Goal: Task Accomplishment & Management: Use online tool/utility

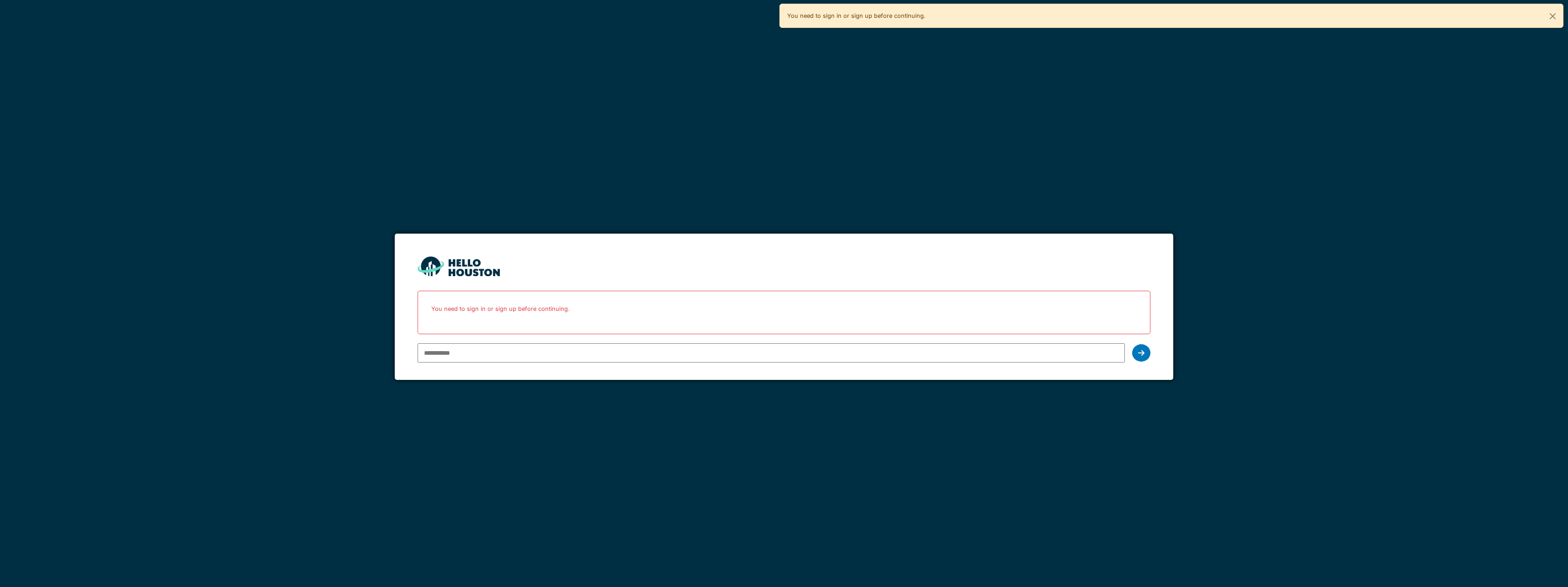
click at [466, 356] on input "email" at bounding box center [771, 353] width 707 height 19
type input "**********"
click at [1146, 353] on div at bounding box center [1141, 353] width 18 height 18
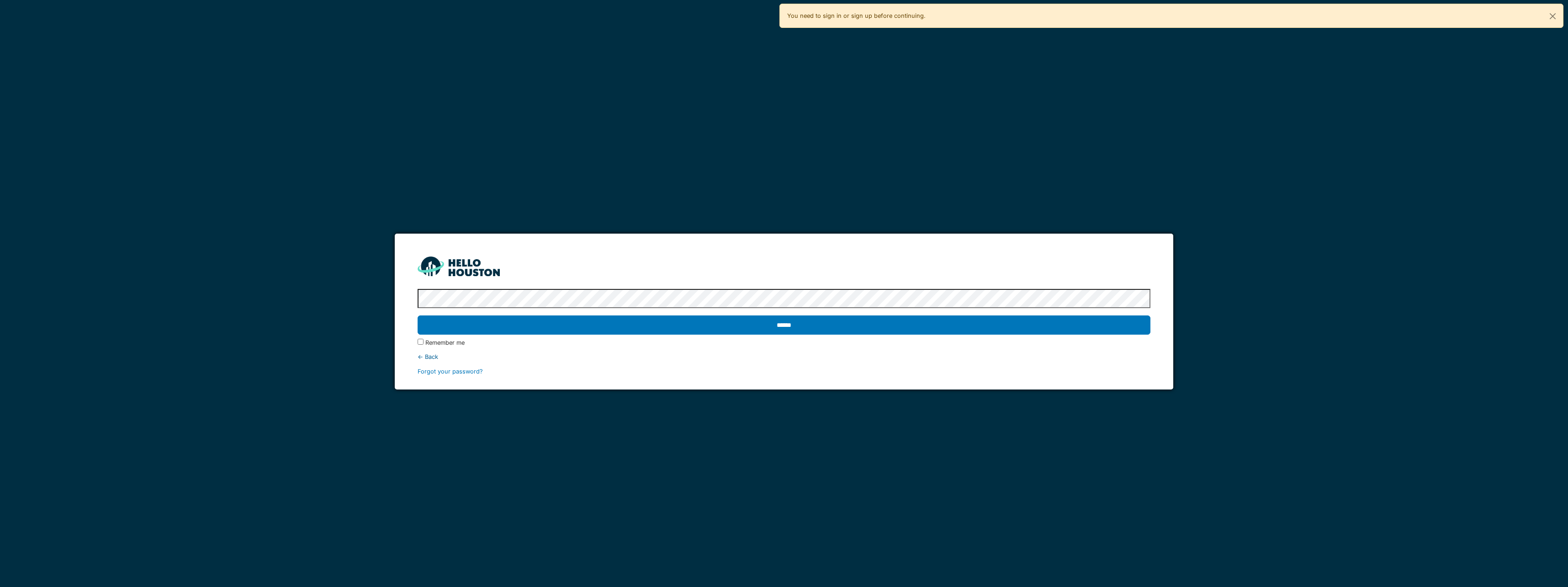
click at [633, 325] on input "******" at bounding box center [783, 325] width 732 height 19
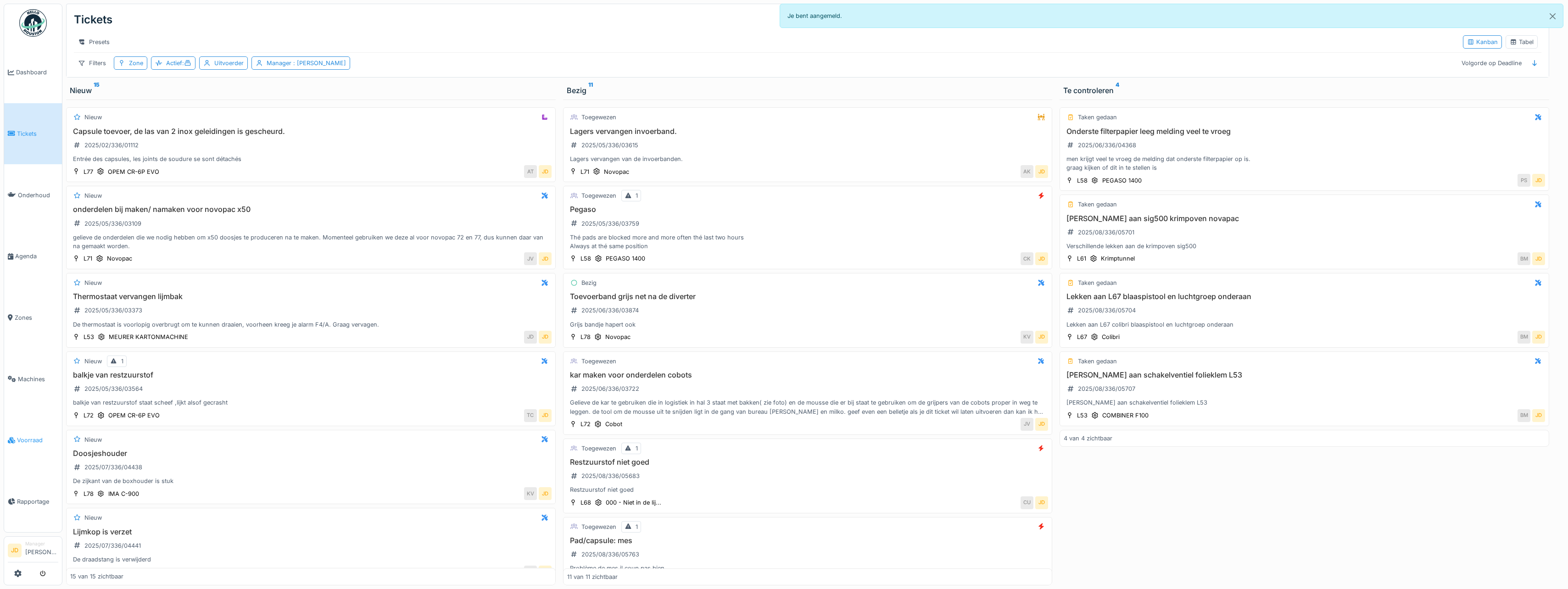
click at [34, 436] on span "Voorraad" at bounding box center [38, 440] width 42 height 9
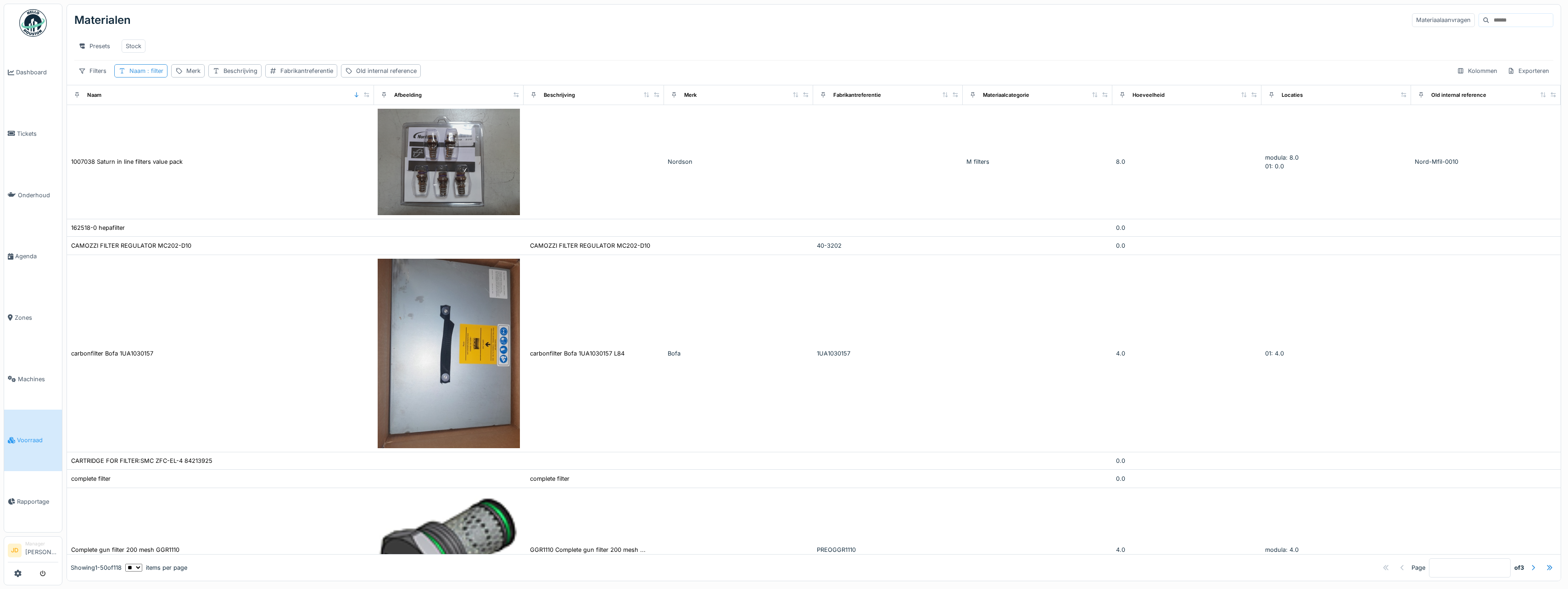
click at [147, 75] on span ": filter" at bounding box center [154, 70] width 18 height 7
click at [204, 122] on icon at bounding box center [201, 122] width 7 height 6
click at [172, 119] on input "Naam" at bounding box center [165, 122] width 93 height 20
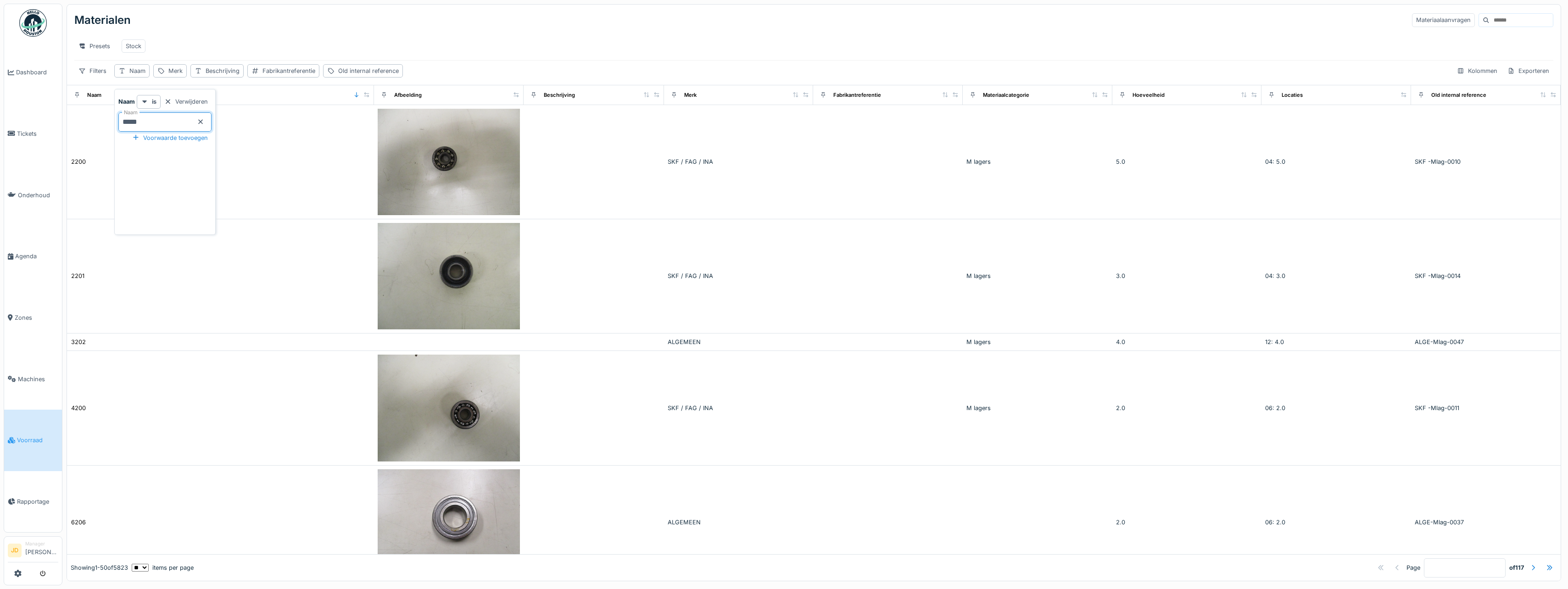
type input "******"
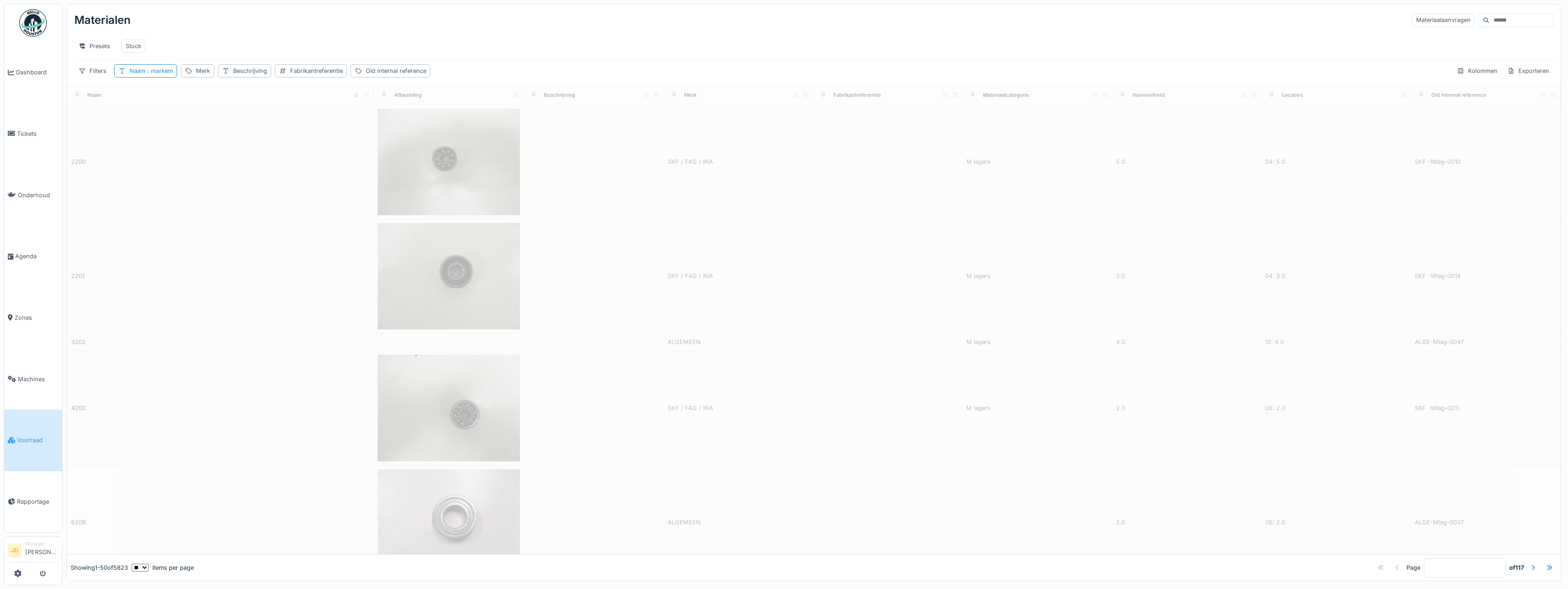
click at [227, 38] on div "Presets Stock" at bounding box center [814, 46] width 1479 height 21
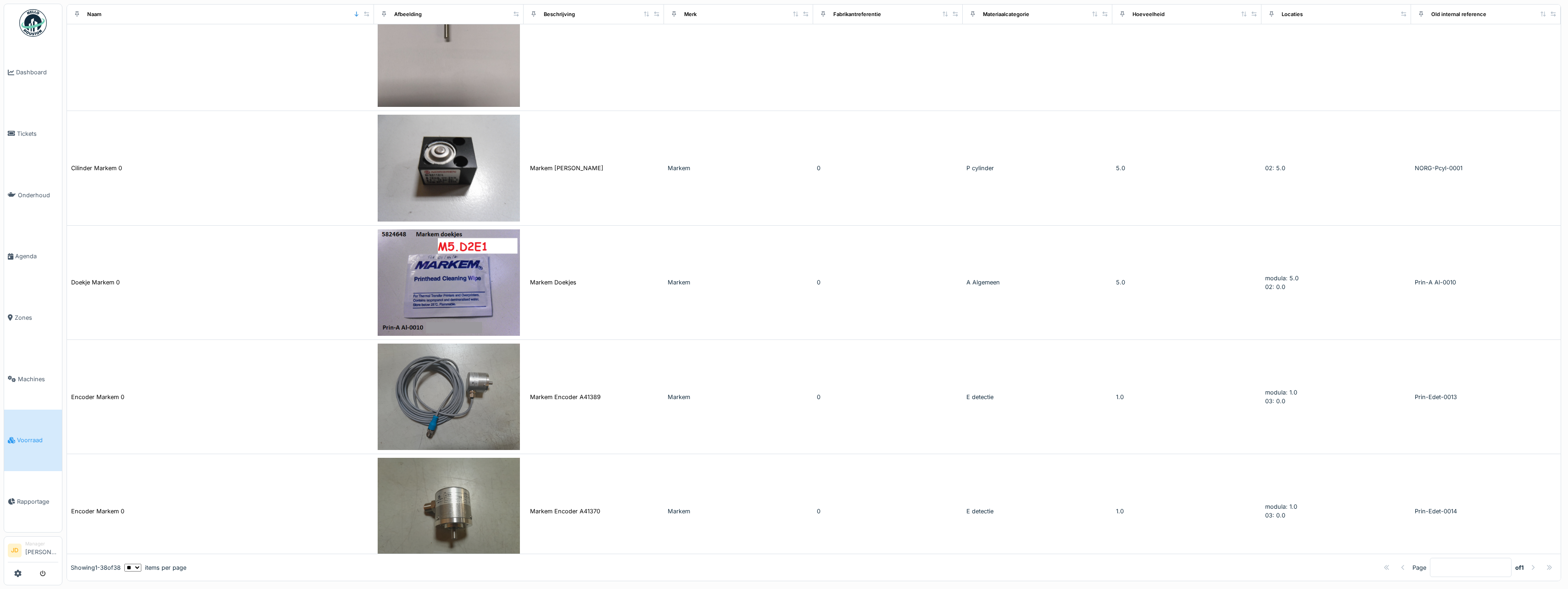
scroll to position [688, 0]
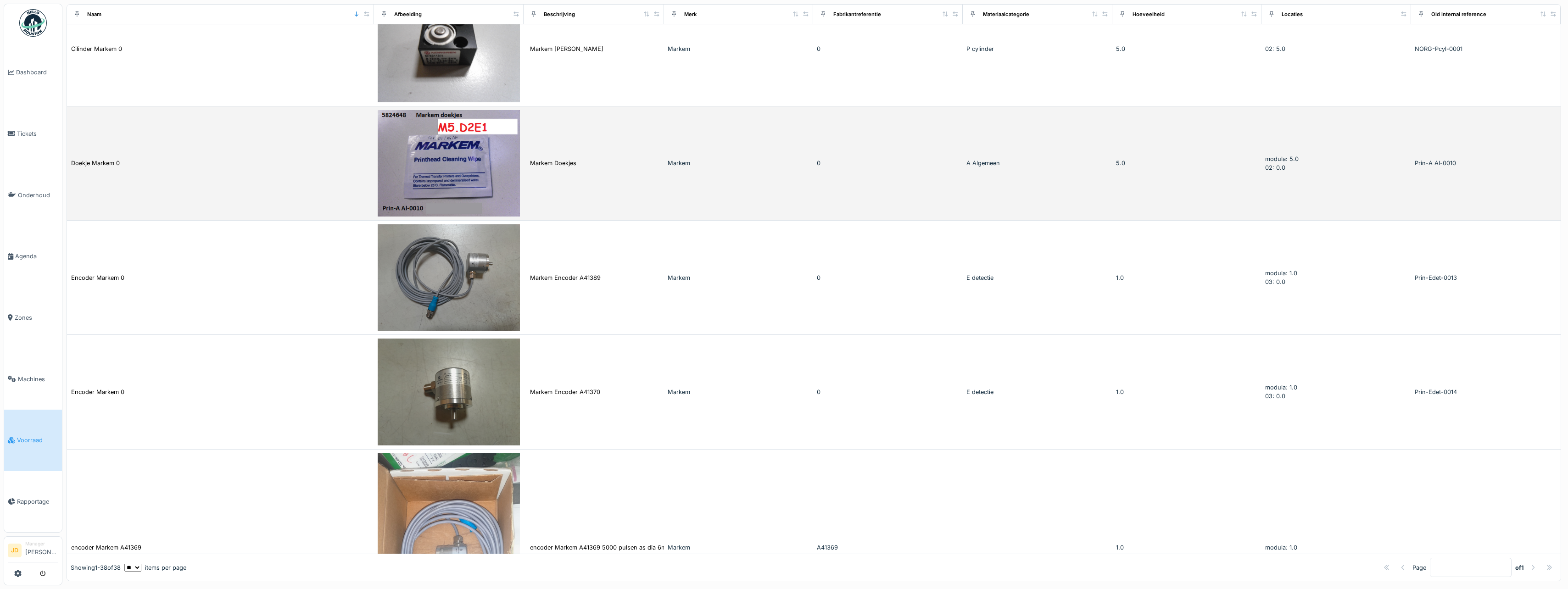
click at [587, 168] on td "Markem Doekjes" at bounding box center [594, 163] width 141 height 114
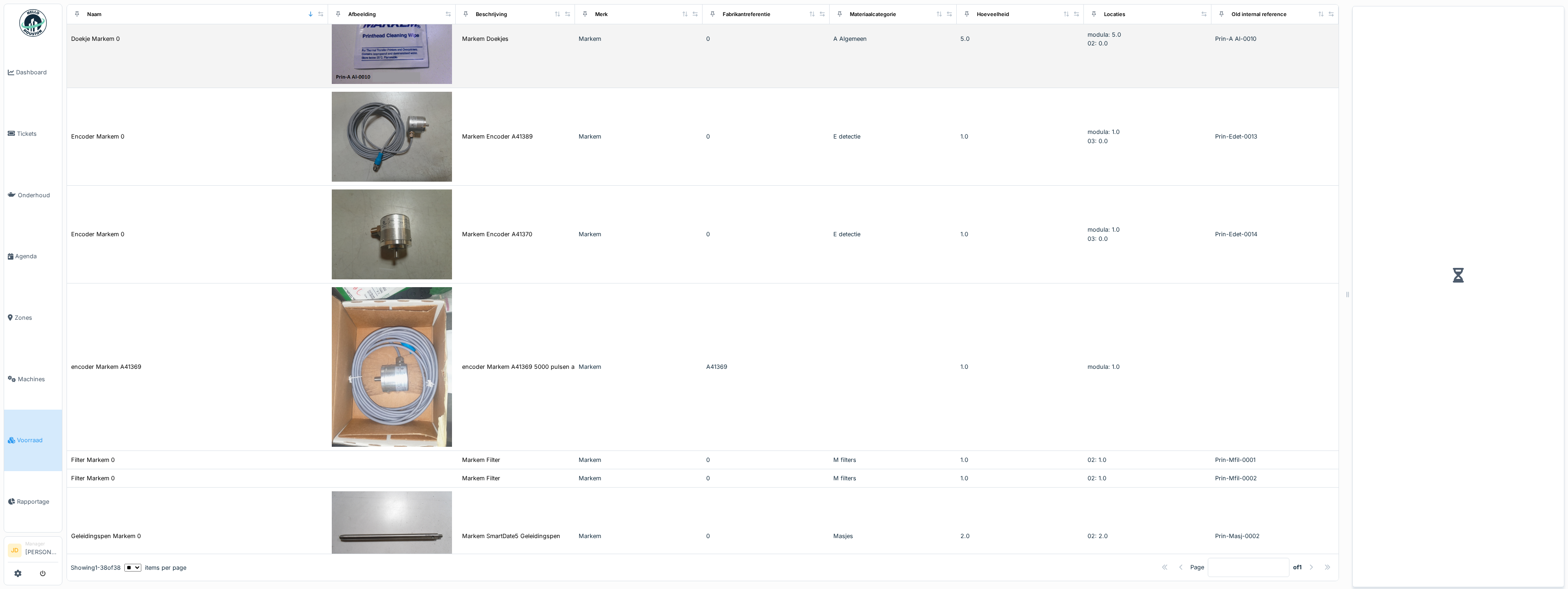
scroll to position [672, 0]
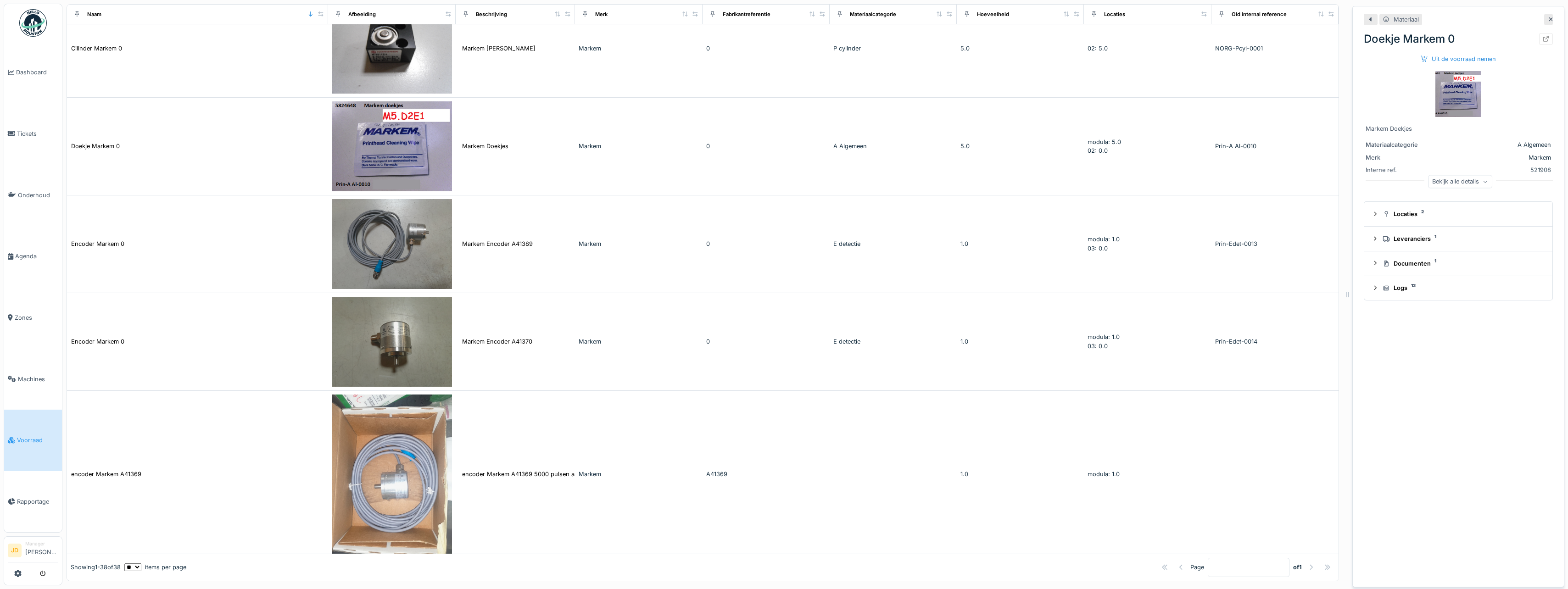
click at [1439, 184] on div "Bekijk alle details" at bounding box center [1460, 181] width 64 height 13
click at [1432, 62] on div "Uit de voorraad nemen" at bounding box center [1458, 59] width 83 height 12
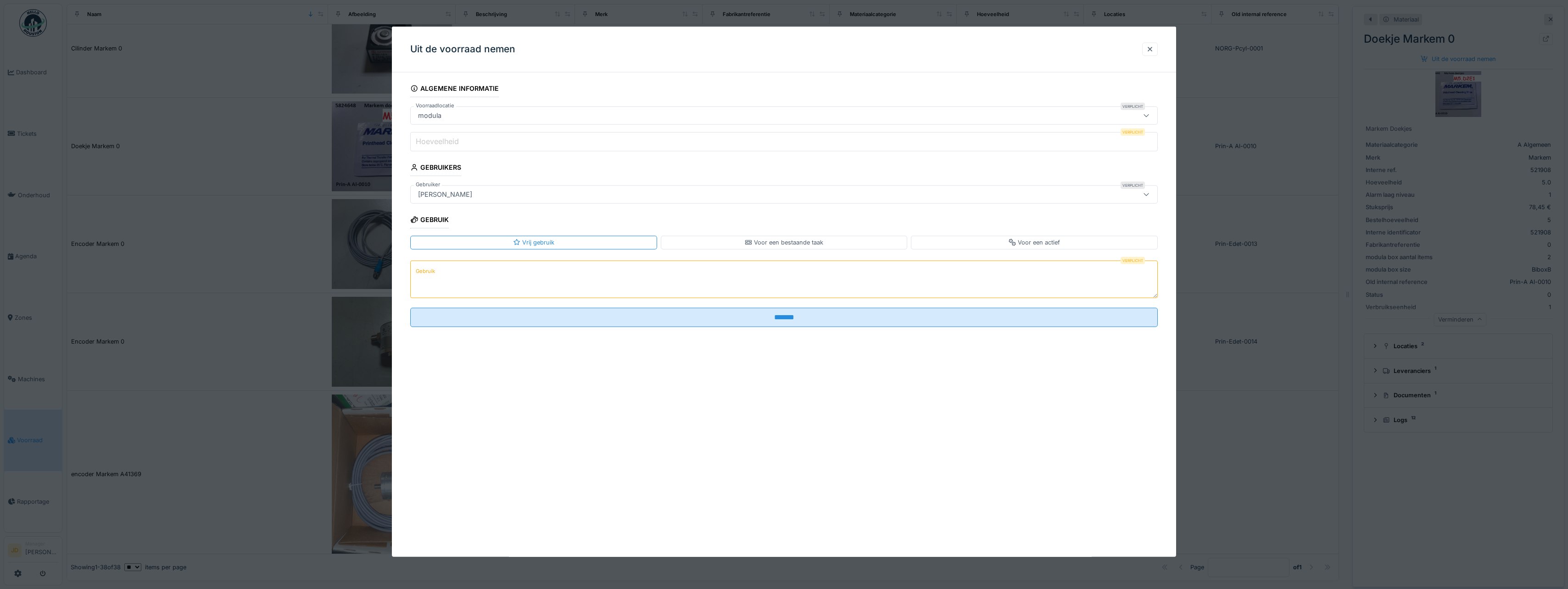
click at [475, 144] on input "Hoeveelheid" at bounding box center [784, 142] width 748 height 20
type input "*"
click at [478, 277] on textarea "Gebruik" at bounding box center [784, 279] width 748 height 38
click at [505, 274] on textarea "****" at bounding box center [784, 279] width 748 height 38
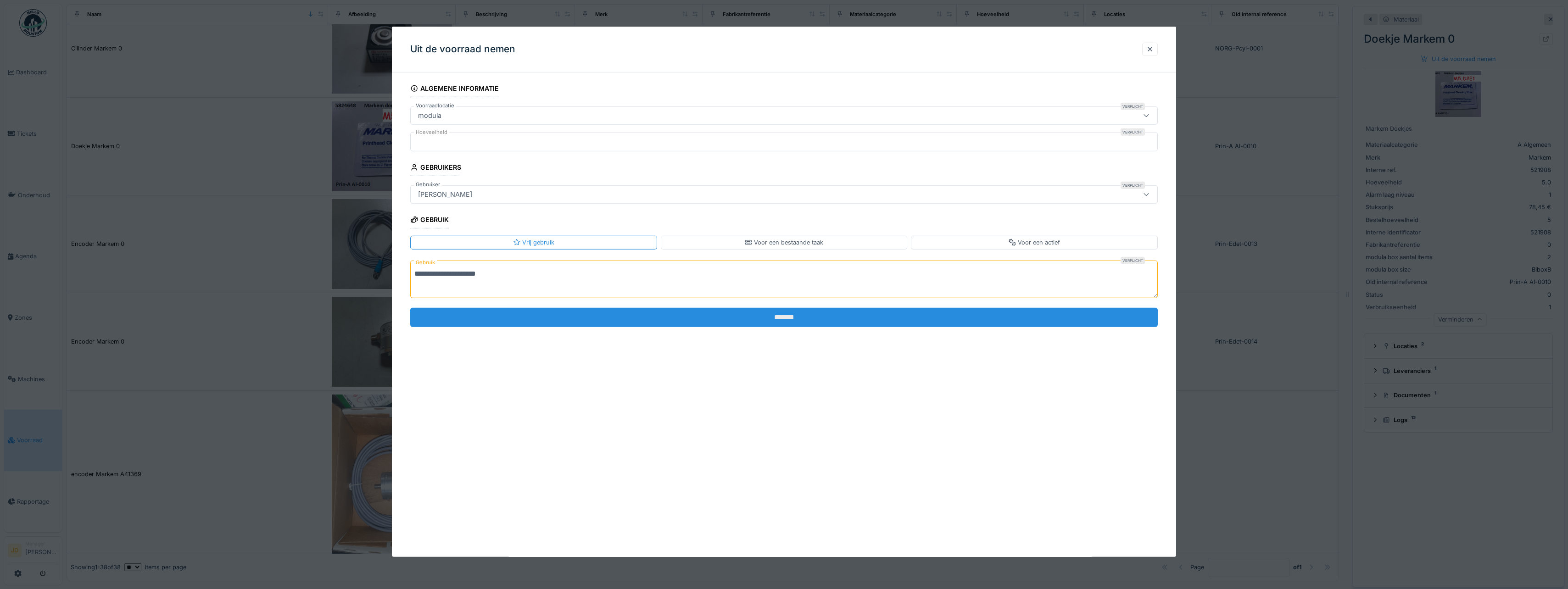
type textarea "**********"
click at [760, 322] on input "*******" at bounding box center [784, 317] width 748 height 20
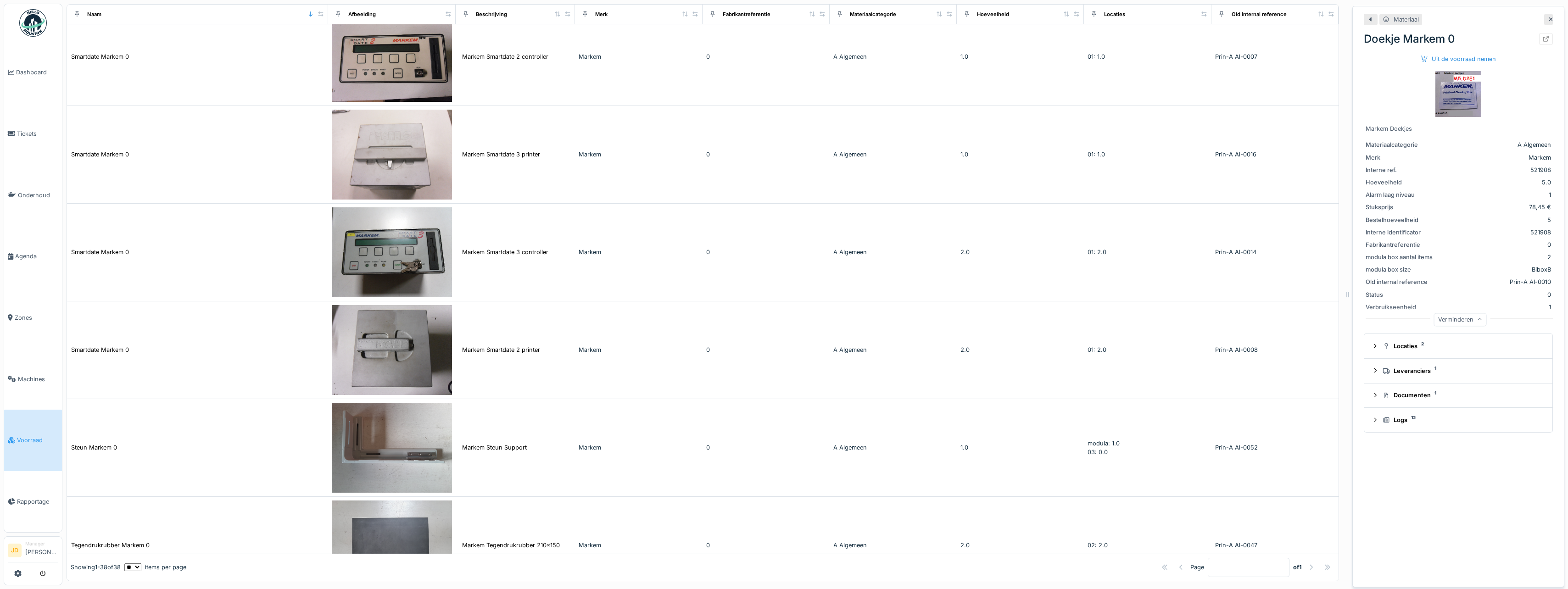
scroll to position [2894, 0]
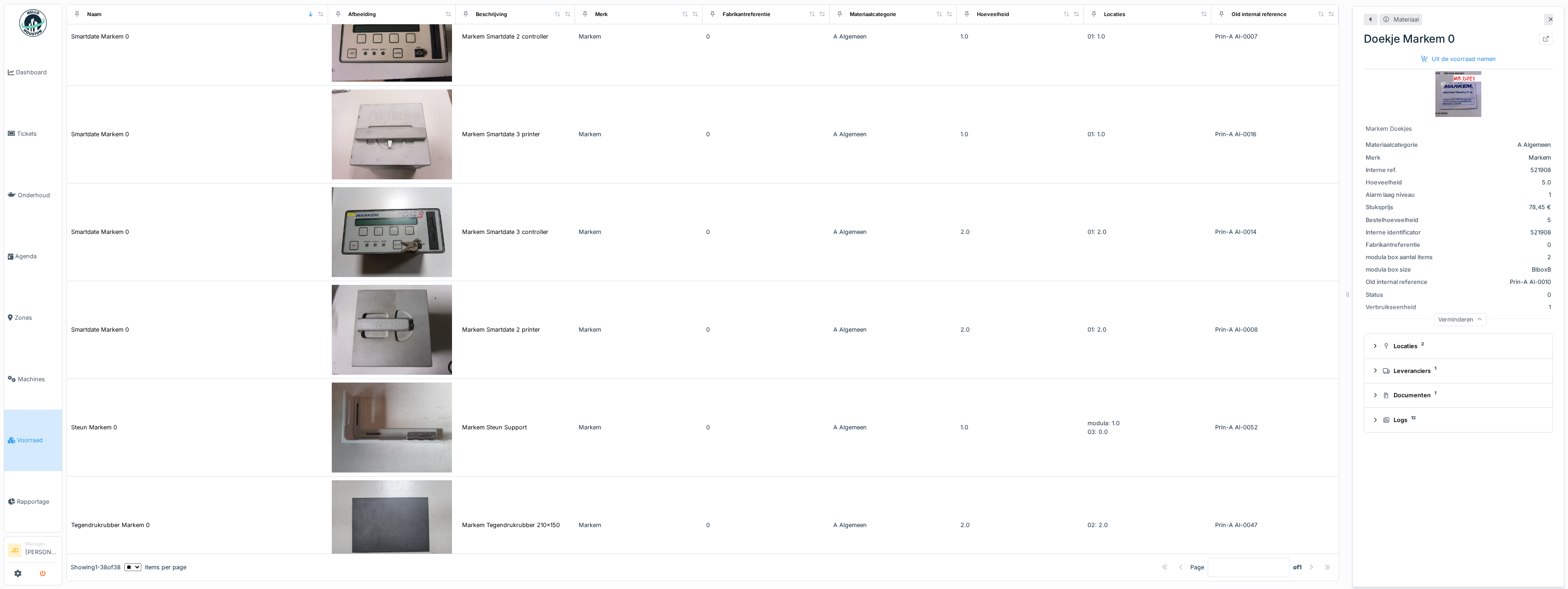
click at [40, 574] on icon "submit" at bounding box center [43, 574] width 6 height 6
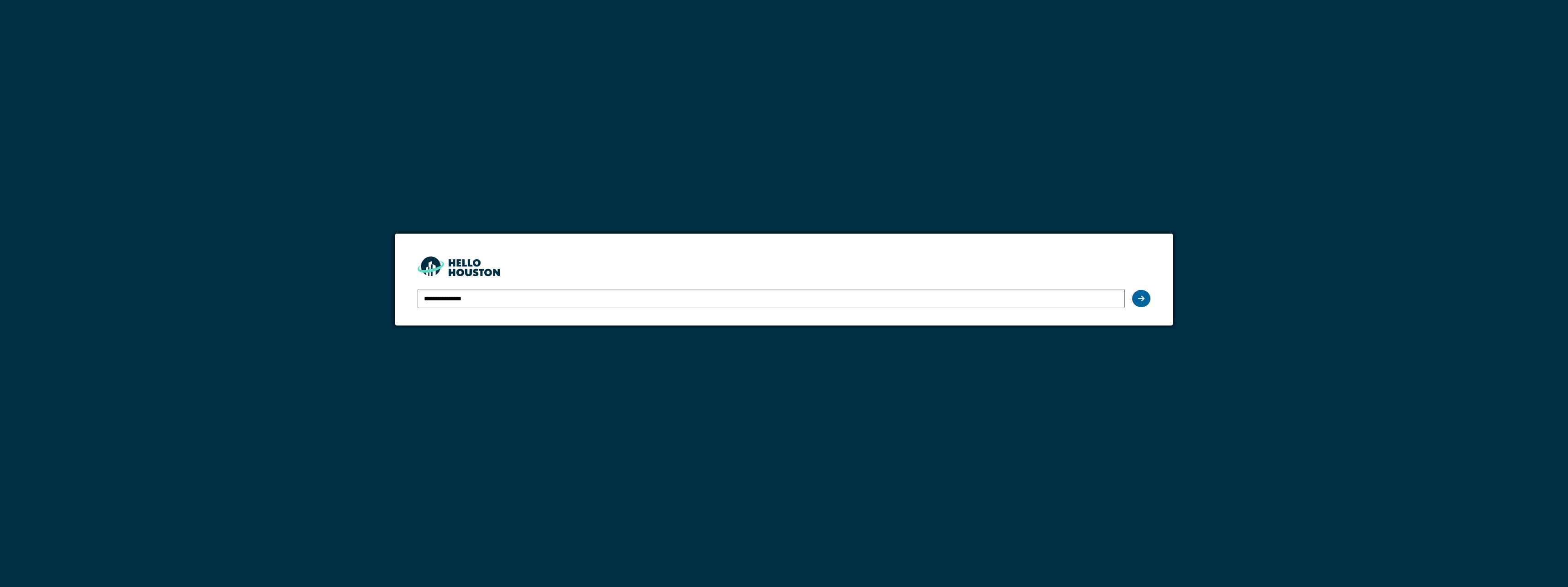
drag, startPoint x: 1147, startPoint y: 300, endPoint x: 1141, endPoint y: 300, distance: 6.0
click at [1147, 300] on div at bounding box center [1141, 298] width 18 height 18
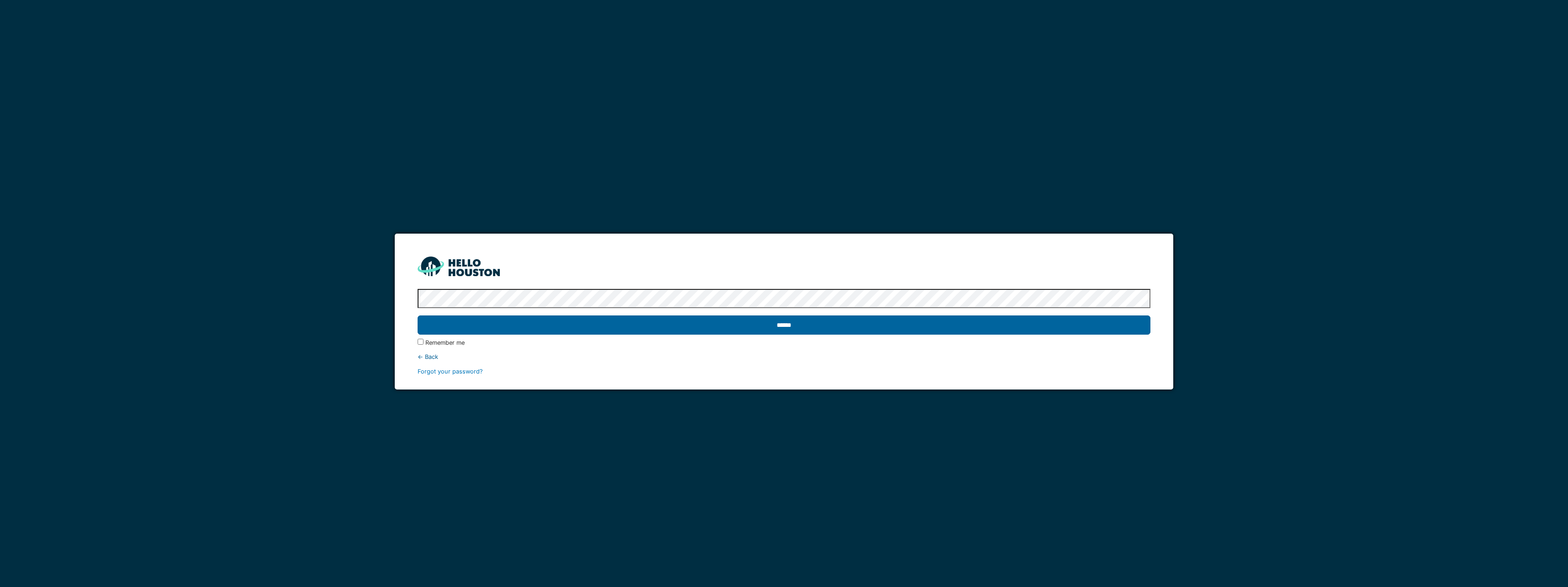
click at [715, 323] on input "******" at bounding box center [783, 325] width 732 height 19
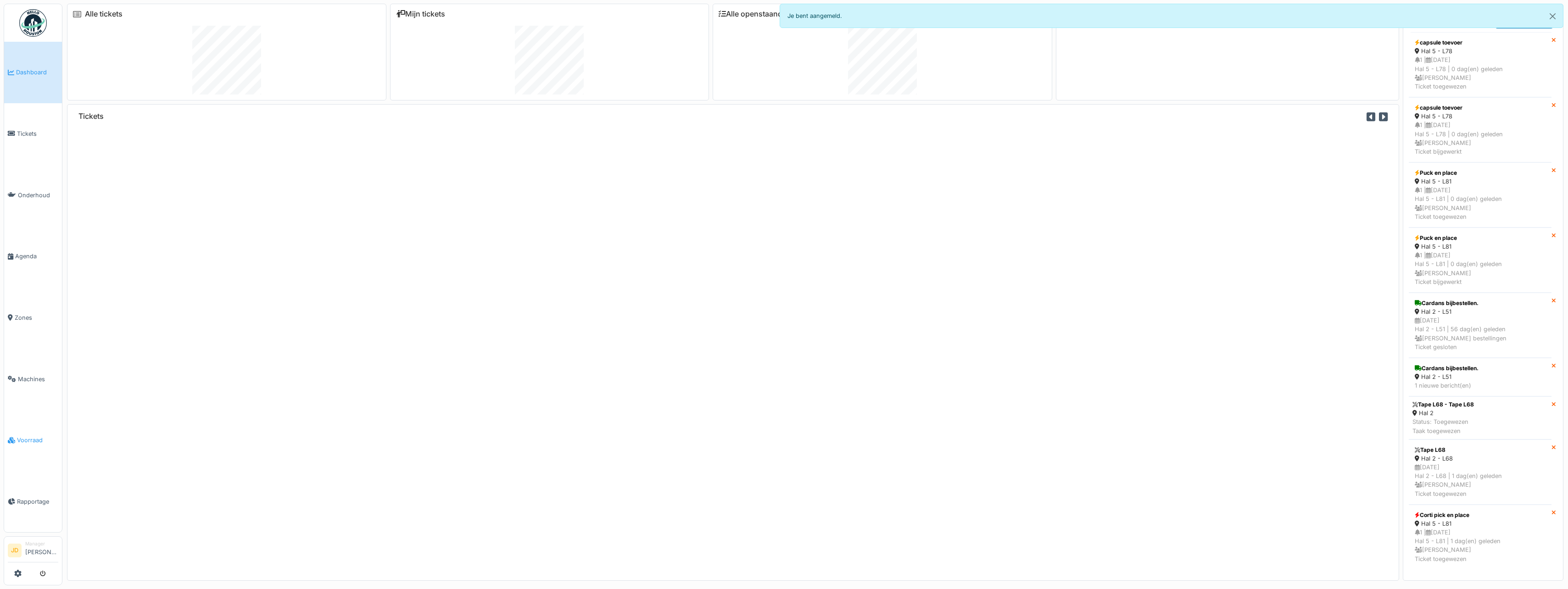
click at [28, 436] on span "Voorraad" at bounding box center [38, 440] width 42 height 9
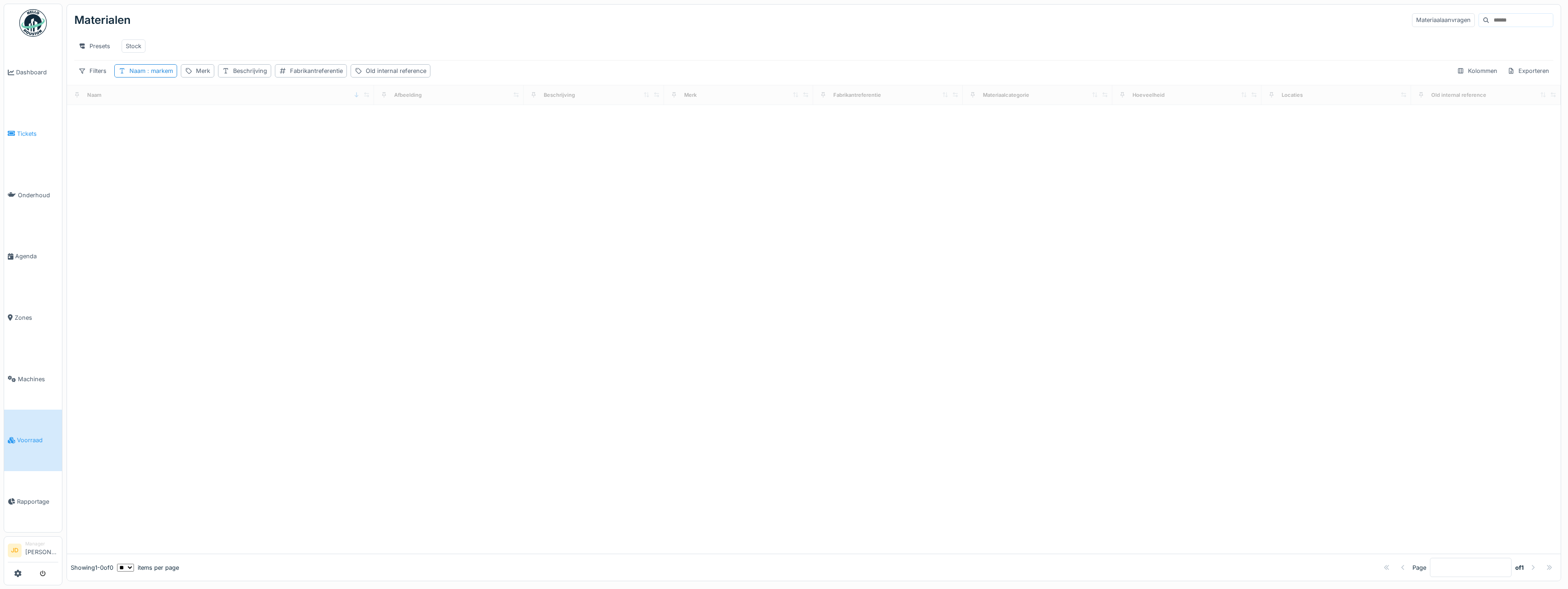
drag, startPoint x: 0, startPoint y: 0, endPoint x: 23, endPoint y: 131, distance: 133.0
click at [23, 131] on span "Tickets" at bounding box center [38, 134] width 42 height 9
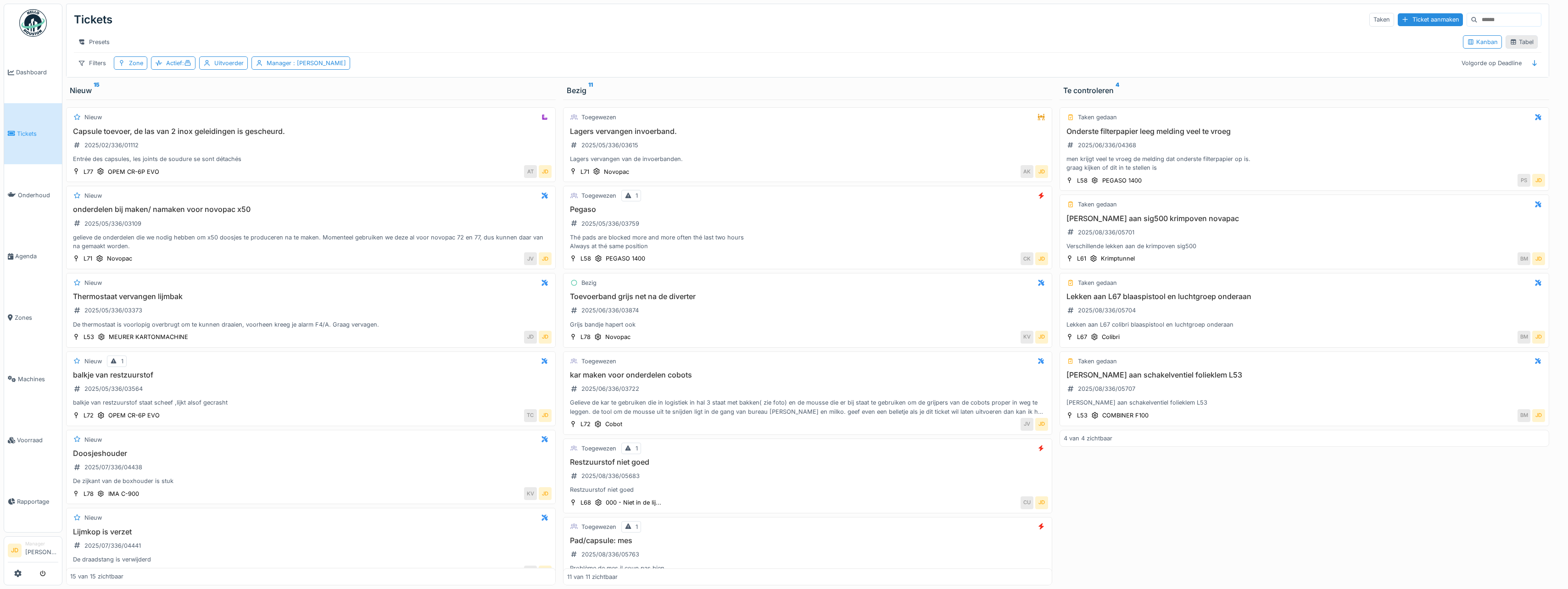
click at [1509, 45] on icon at bounding box center [1513, 42] width 7 height 6
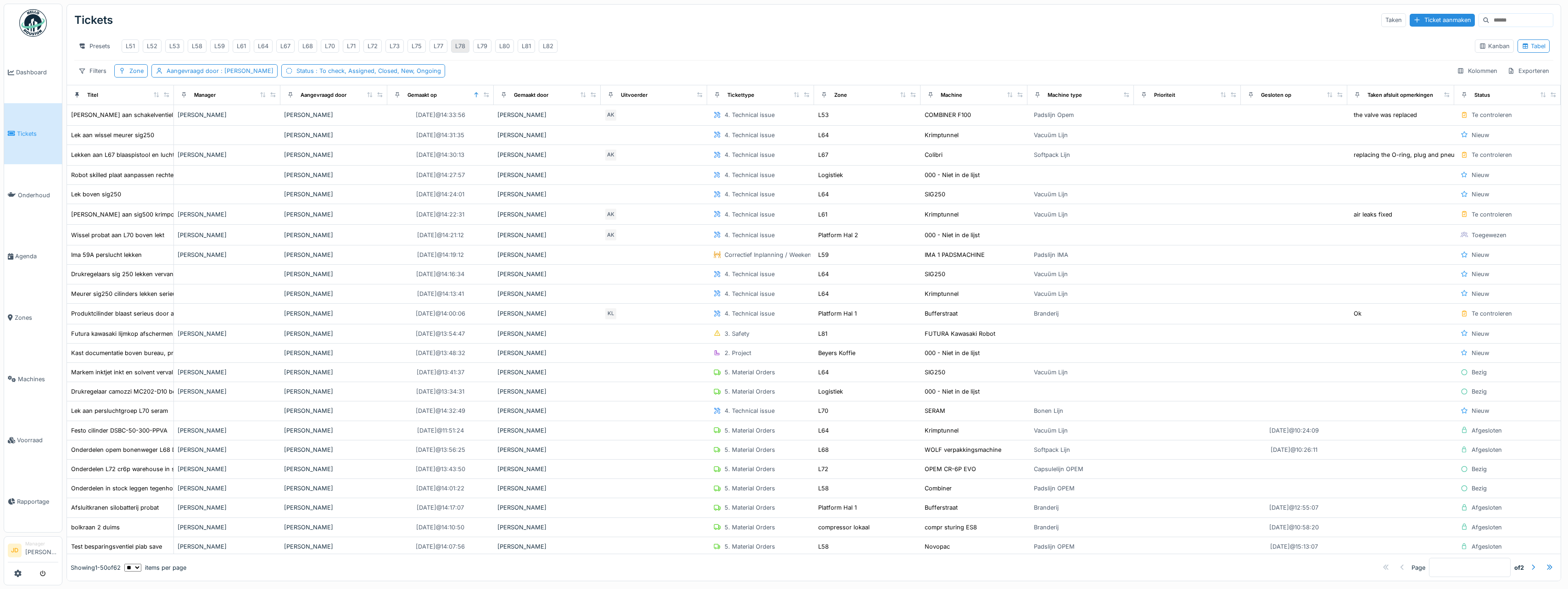
click at [465, 47] on div "L78" at bounding box center [460, 46] width 10 height 9
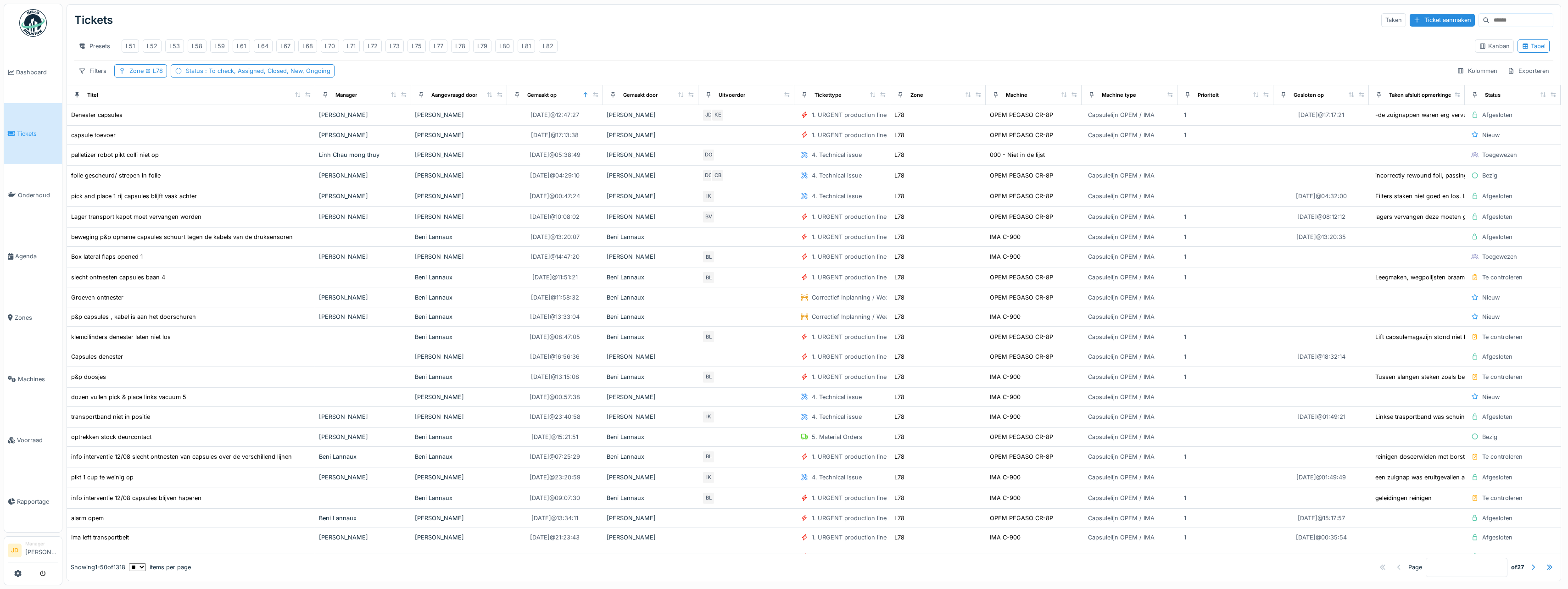
drag, startPoint x: 167, startPoint y: 101, endPoint x: 277, endPoint y: 102, distance: 110.0
click at [277, 100] on div "Titel" at bounding box center [191, 95] width 240 height 12
click at [150, 282] on div "slecht ontnesten capsules baan 4" at bounding box center [118, 277] width 94 height 9
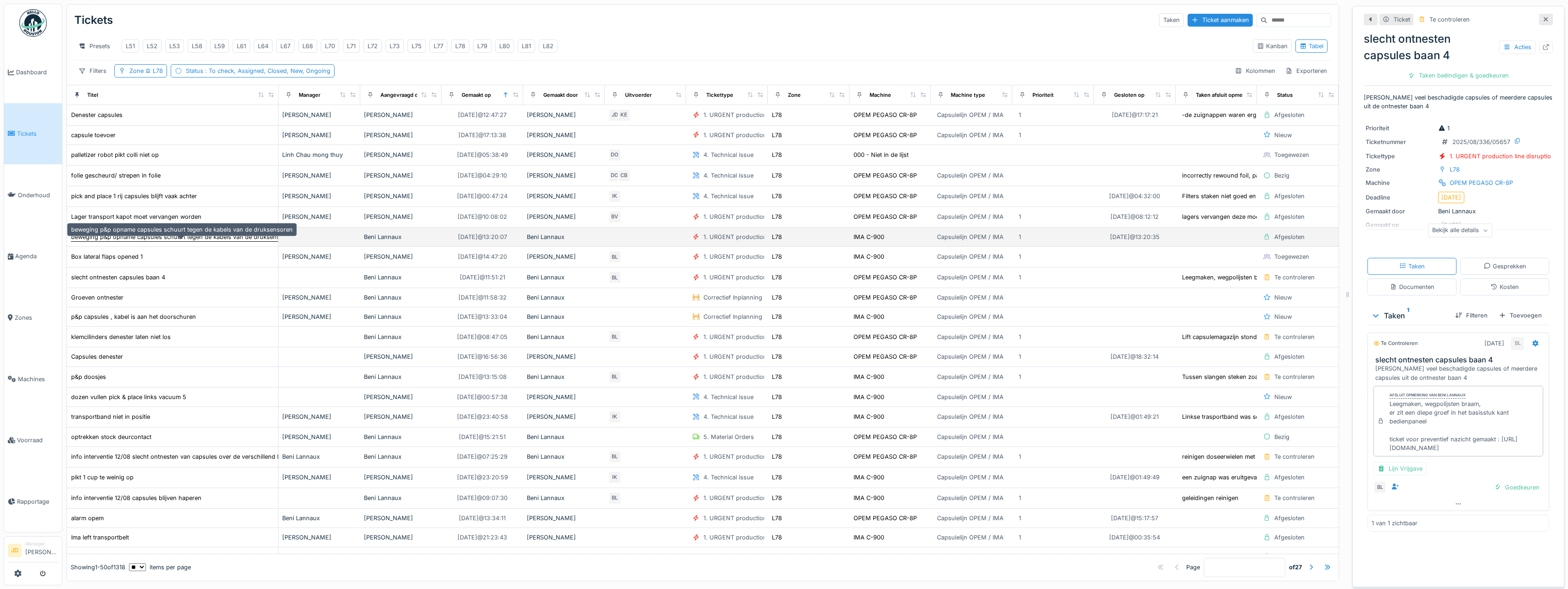
click at [183, 241] on div "beweging p&p opname capsules schuurt tegen de kabels van de druksensoren" at bounding box center [182, 237] width 222 height 9
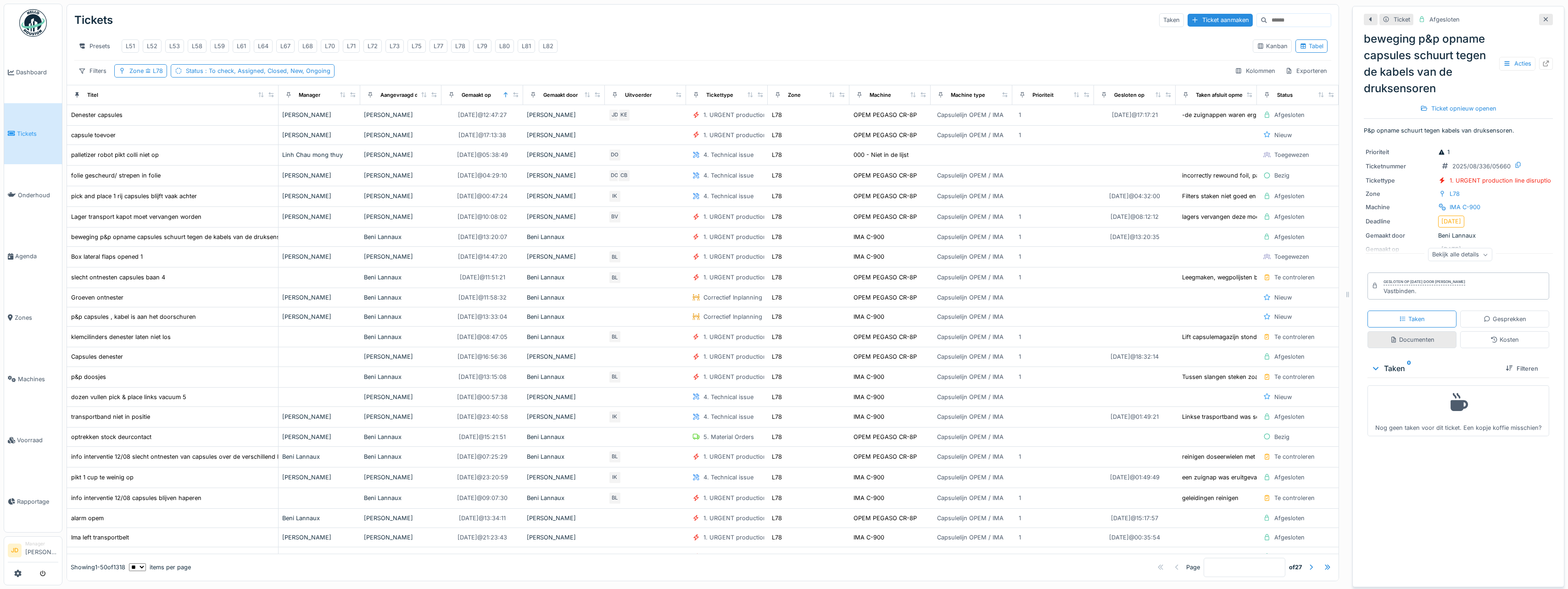
click at [1413, 346] on div "Documenten" at bounding box center [1412, 340] width 89 height 17
click at [1411, 315] on div "Taken" at bounding box center [1412, 319] width 26 height 9
click at [1544, 17] on icon at bounding box center [1546, 20] width 5 height 5
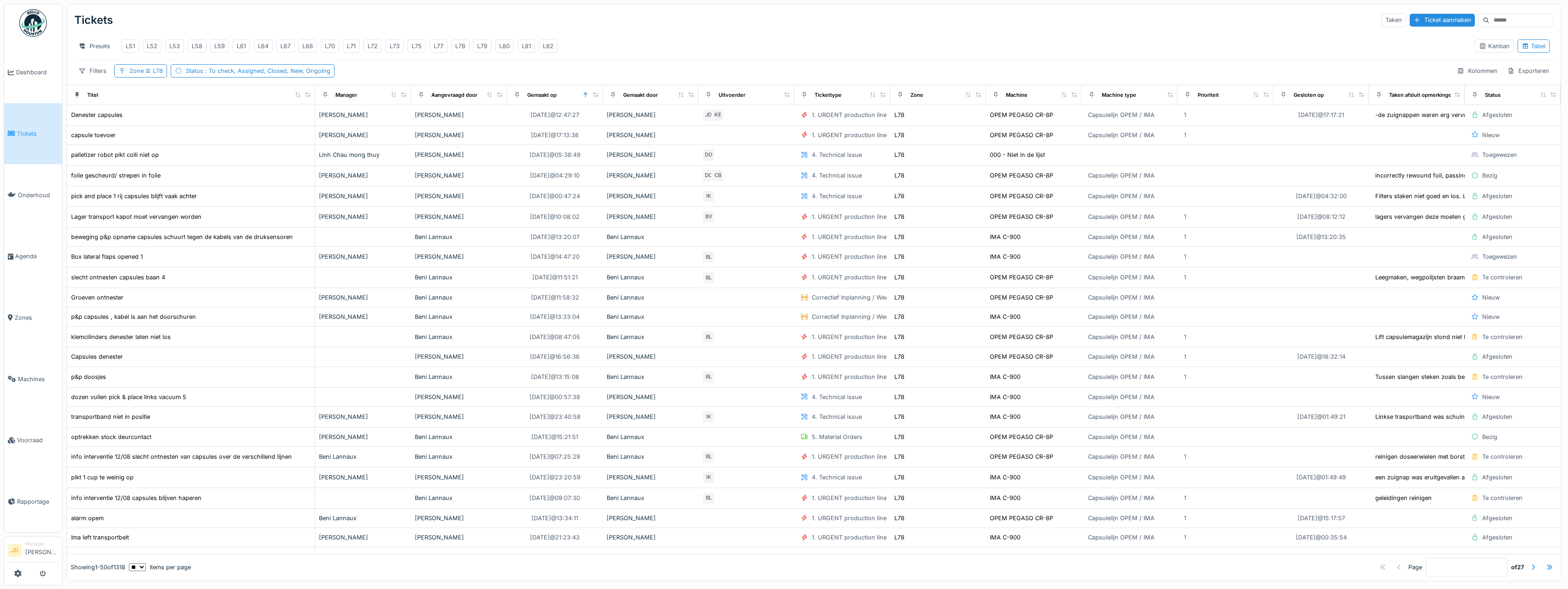
scroll to position [3, 0]
click at [240, 302] on div "Groeven ontnester" at bounding box center [191, 298] width 240 height 10
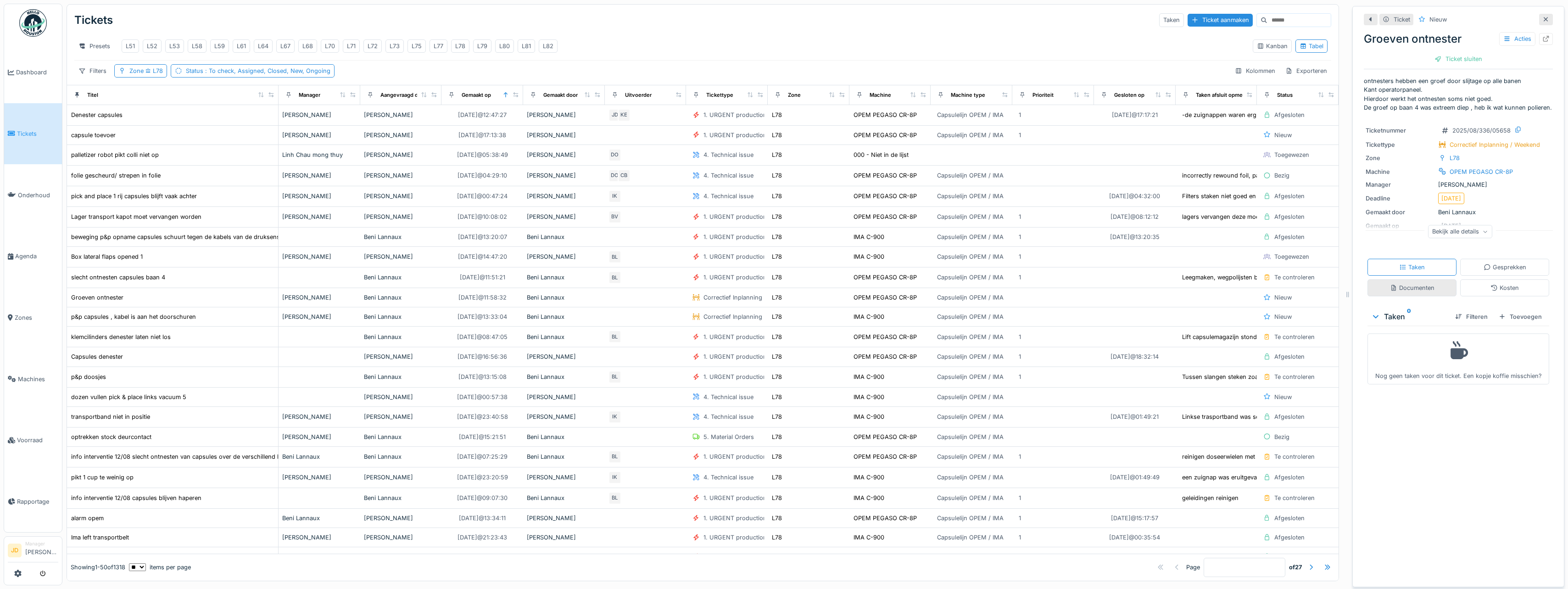
click at [1401, 287] on div "Documenten" at bounding box center [1412, 288] width 45 height 9
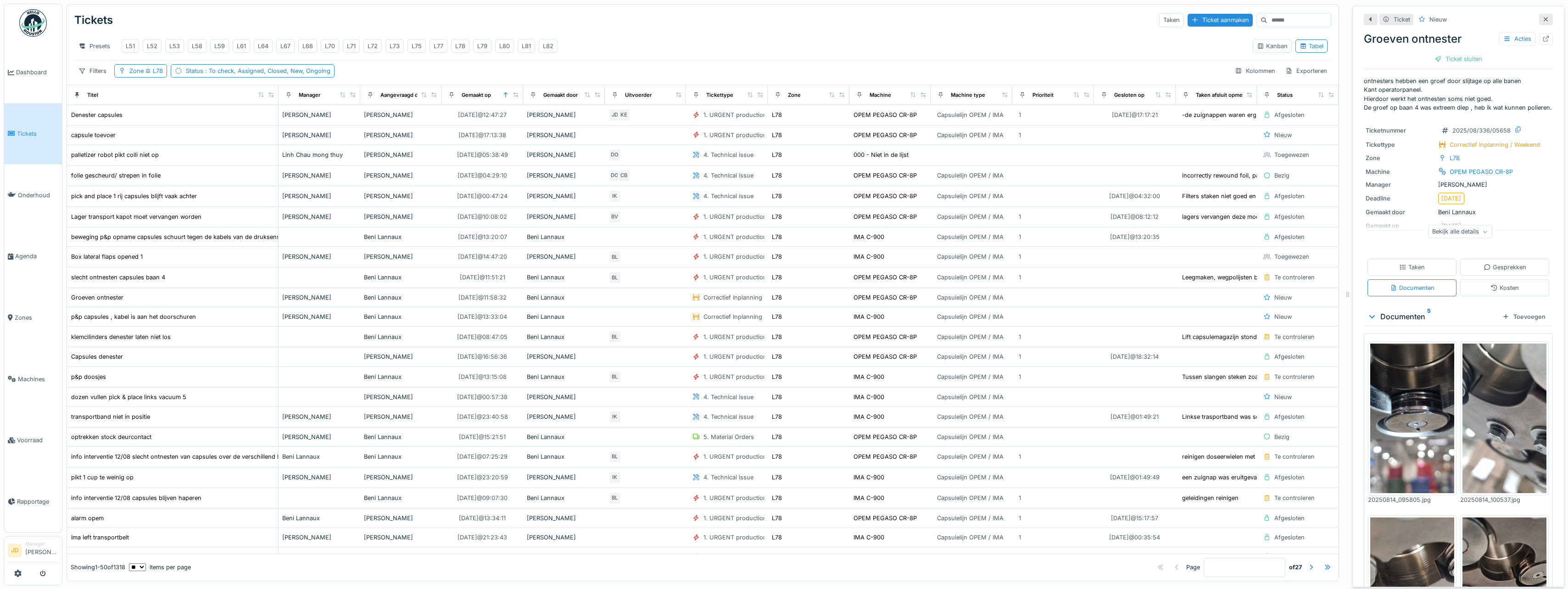
click at [1399, 402] on img at bounding box center [1412, 418] width 84 height 149
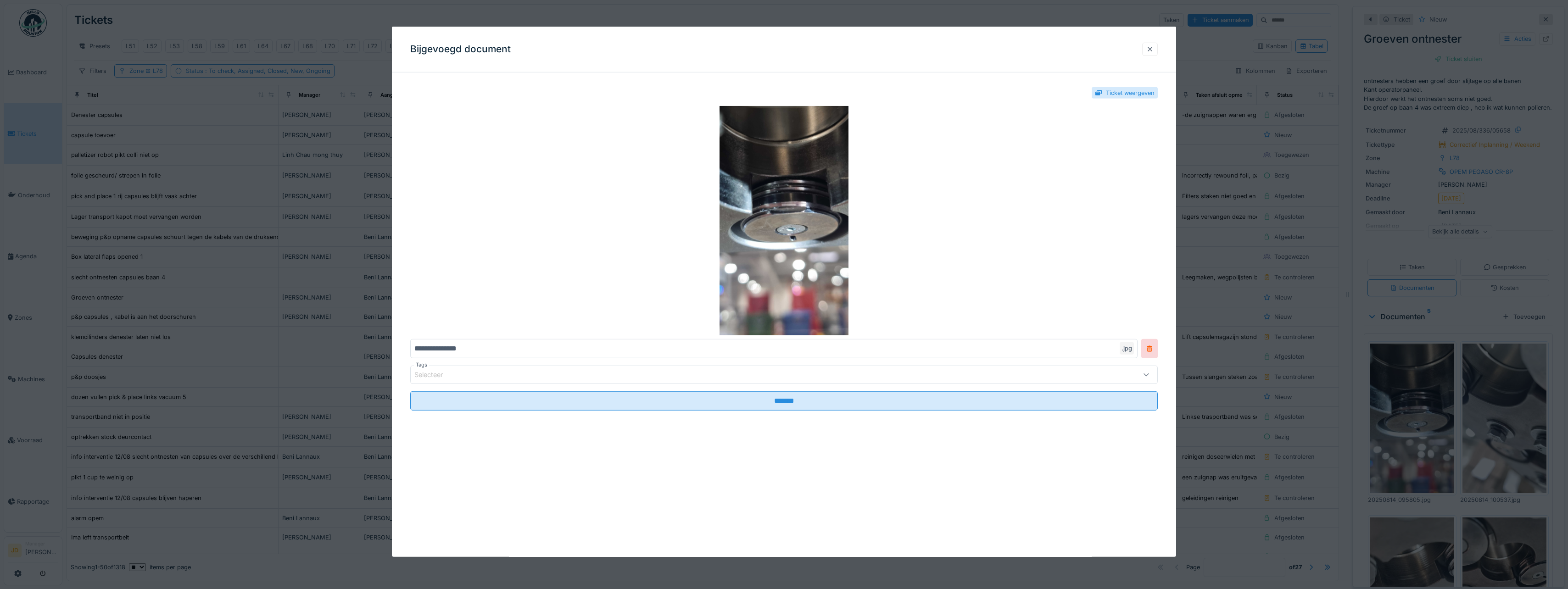
click at [1154, 48] on div at bounding box center [1150, 49] width 7 height 9
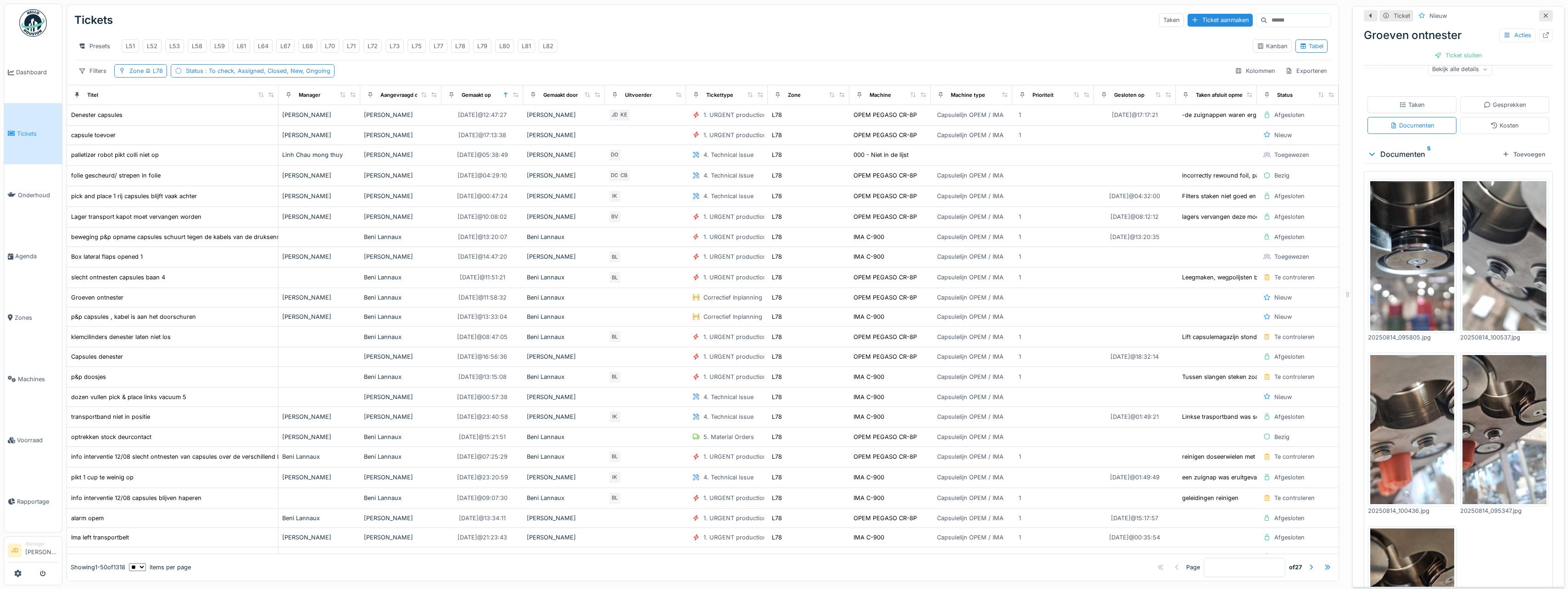
scroll to position [183, 0]
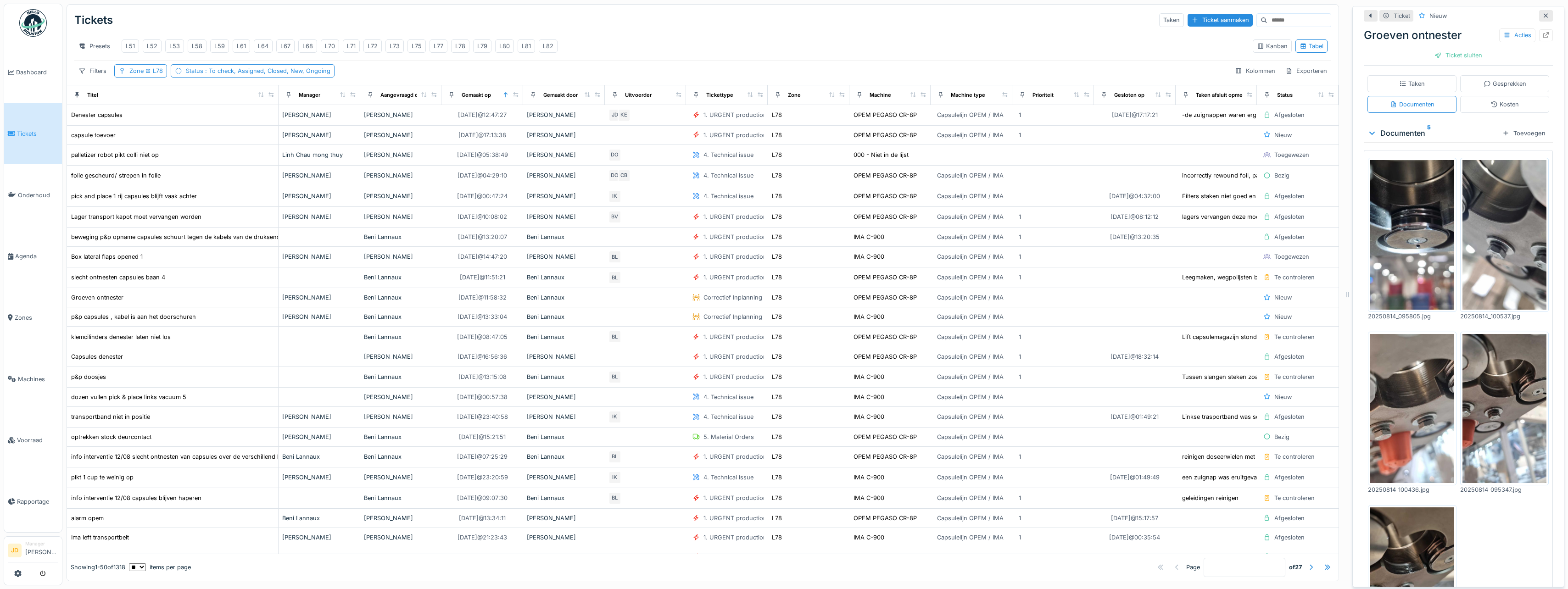
click at [1423, 543] on img at bounding box center [1412, 582] width 84 height 149
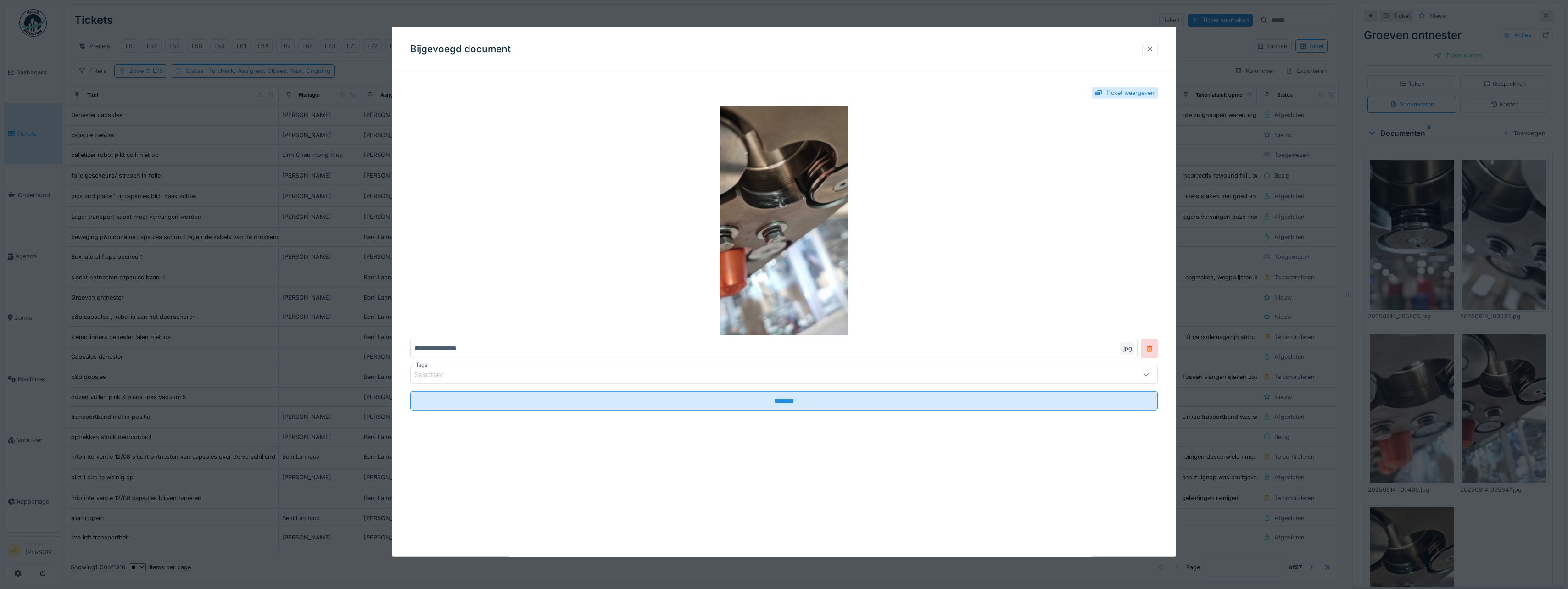
click at [1154, 49] on div at bounding box center [1150, 49] width 7 height 9
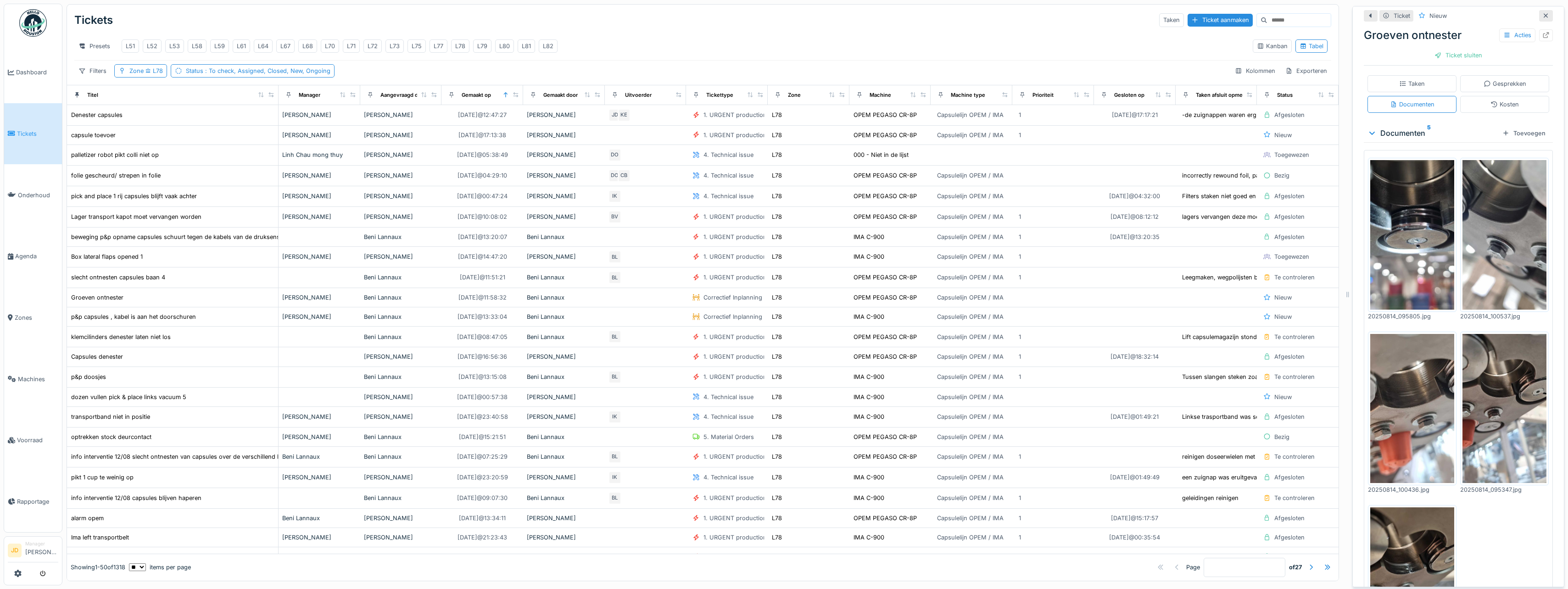
click at [1499, 430] on img at bounding box center [1504, 408] width 84 height 149
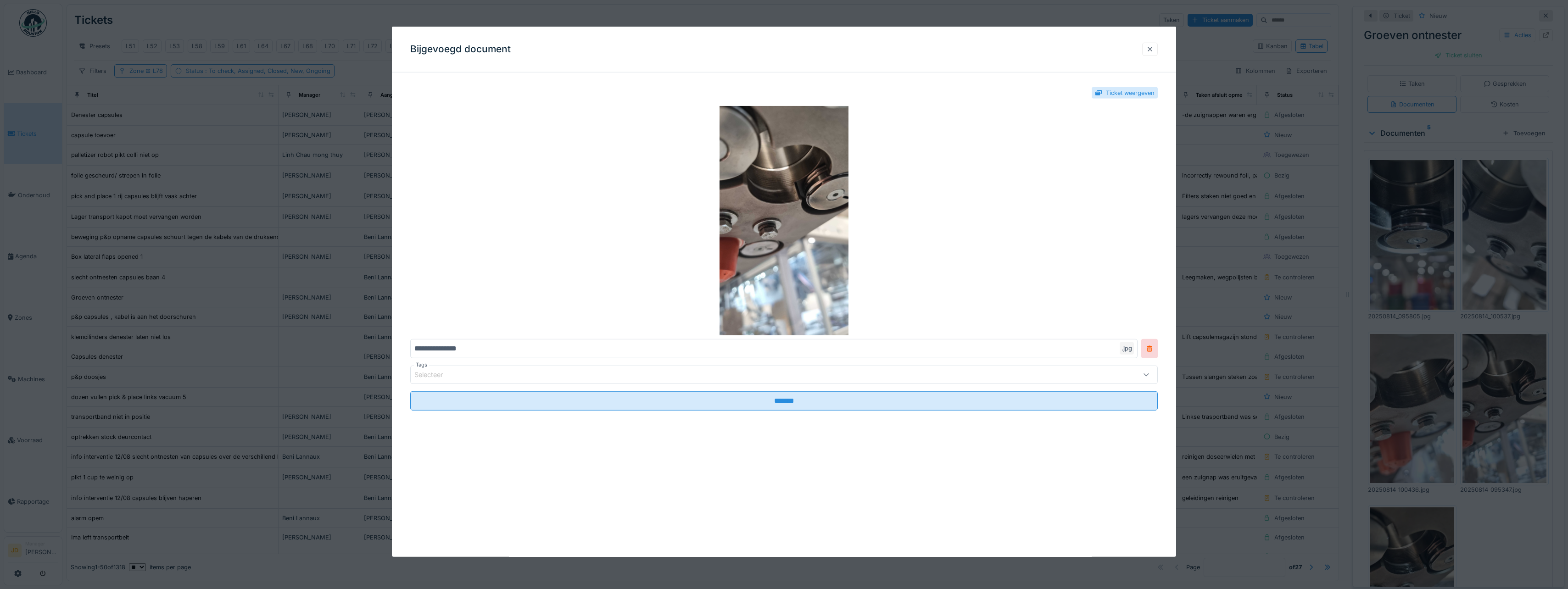
click at [1154, 49] on div at bounding box center [1150, 49] width 7 height 9
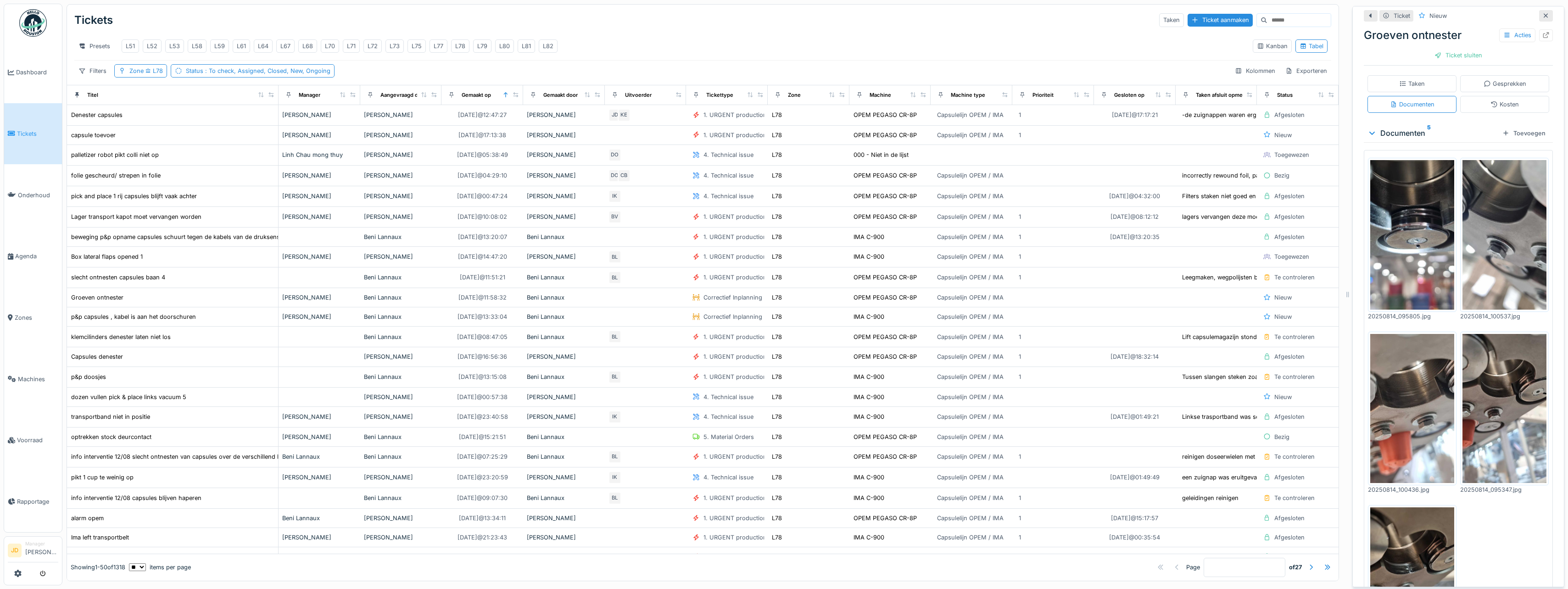
click at [1402, 354] on img at bounding box center [1412, 408] width 84 height 149
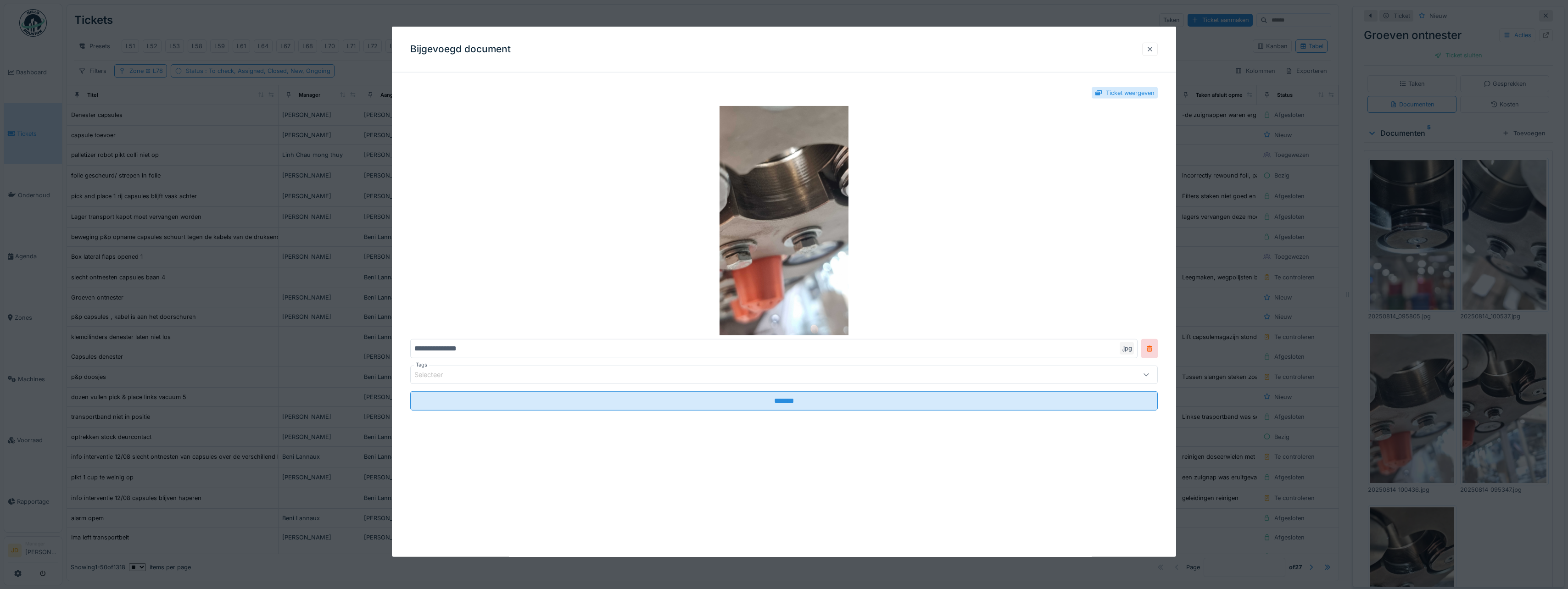
click at [1147, 49] on div at bounding box center [1150, 49] width 16 height 13
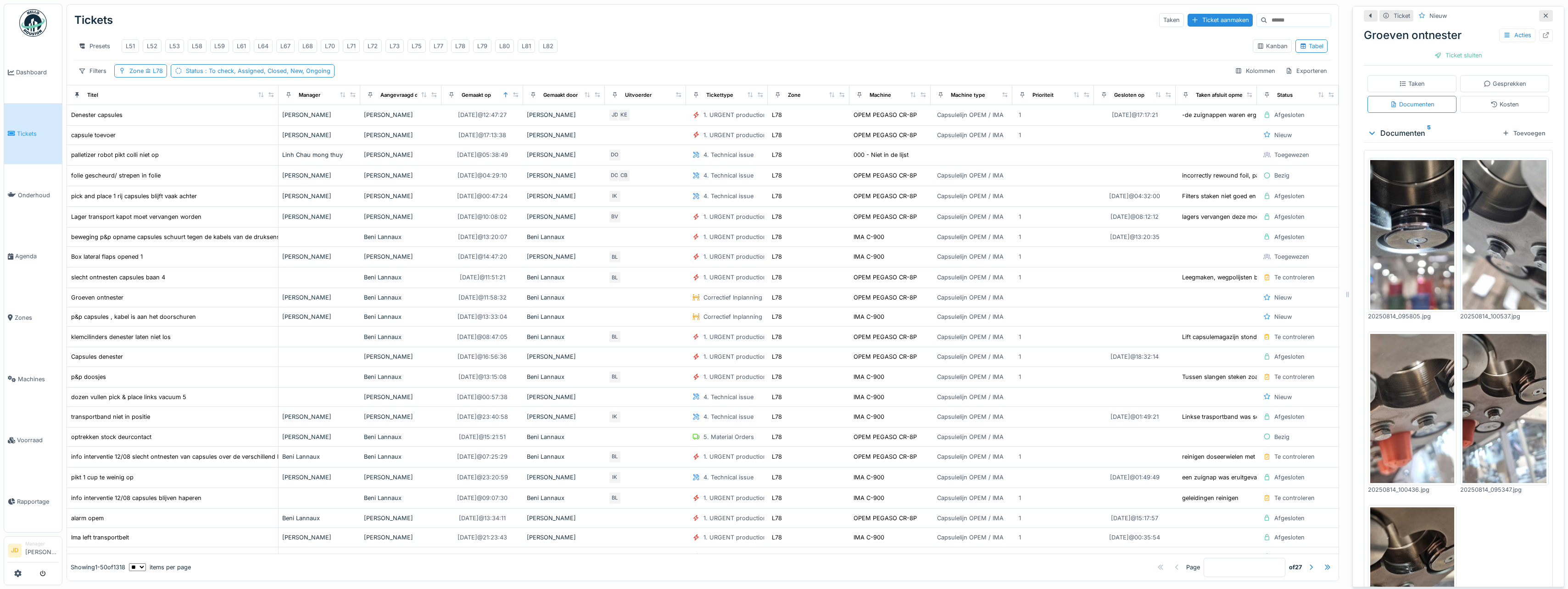
click at [1389, 246] on img at bounding box center [1412, 235] width 84 height 149
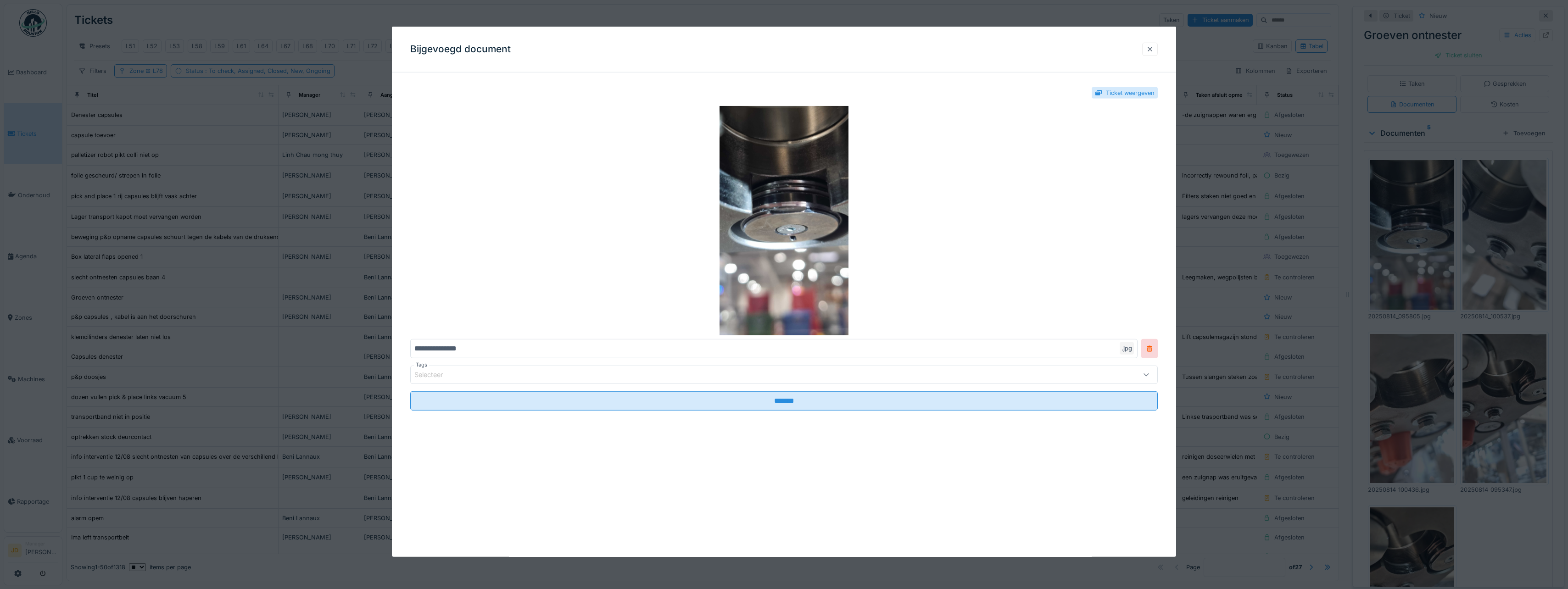
click at [1157, 55] on div at bounding box center [1150, 49] width 16 height 13
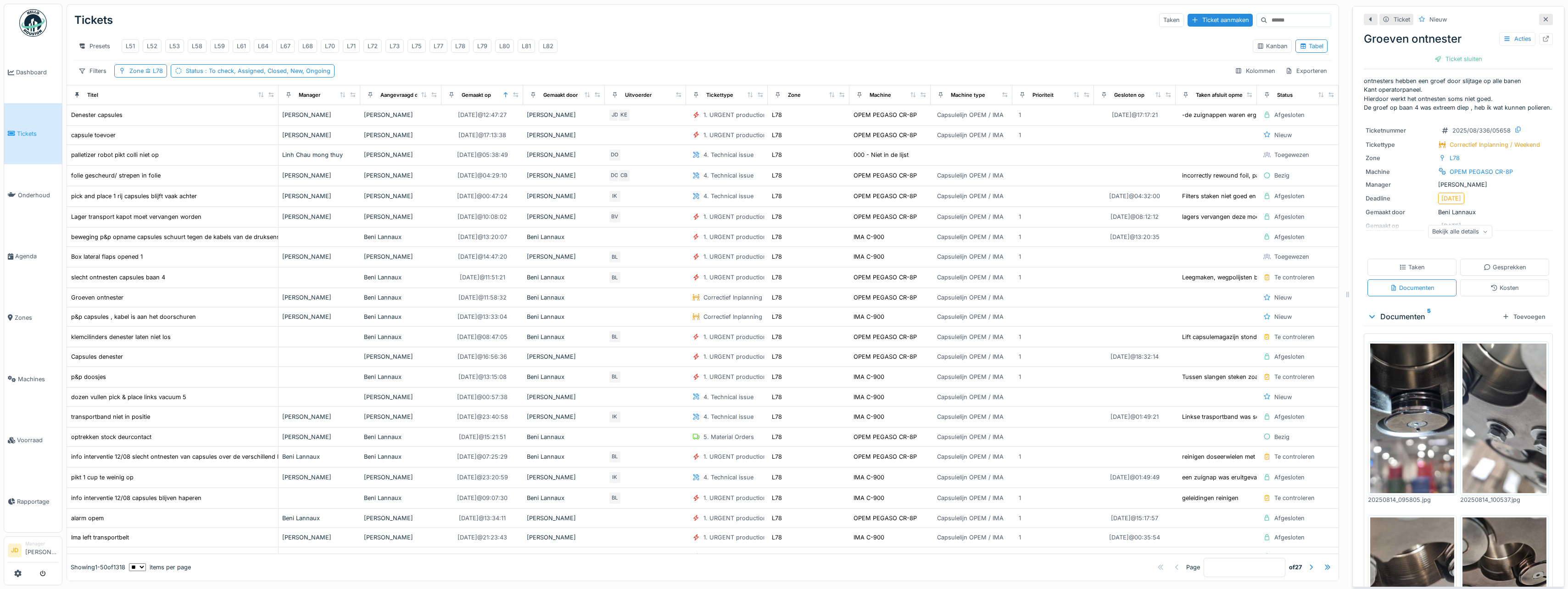
scroll to position [0, 0]
click at [1424, 276] on div "Taken" at bounding box center [1412, 267] width 89 height 17
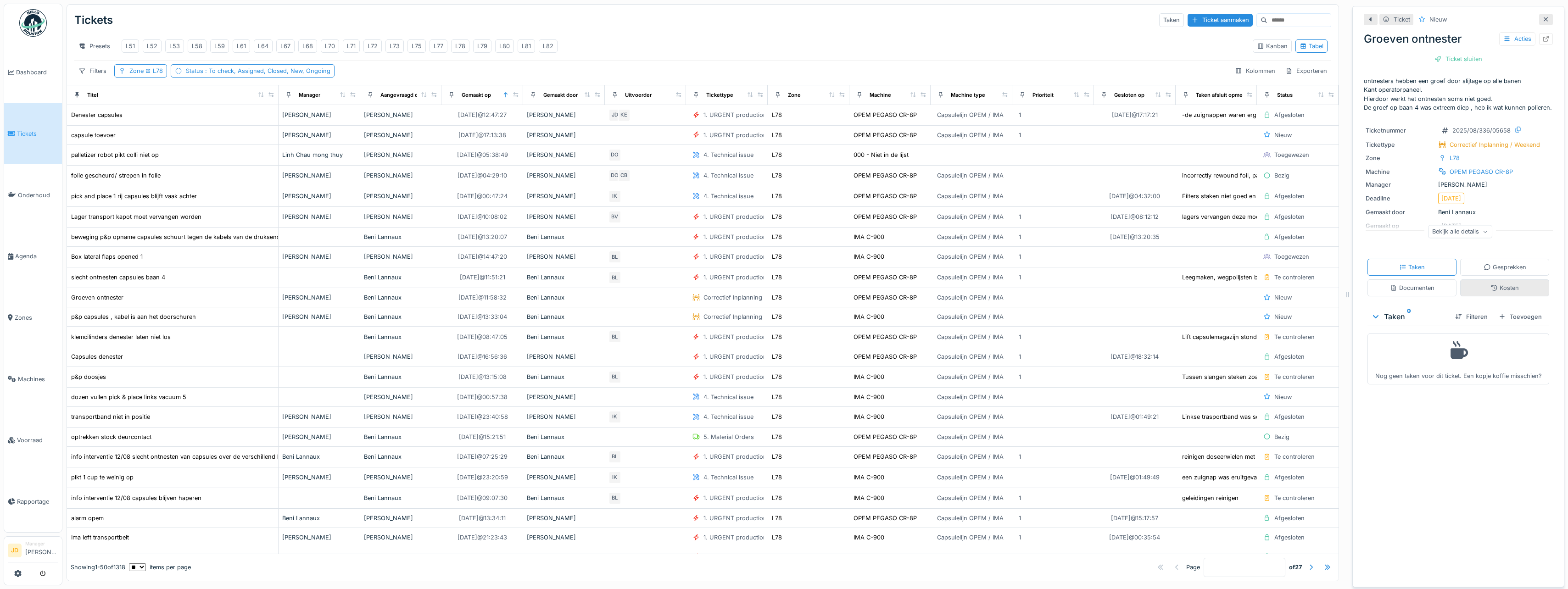
click at [1476, 296] on div "Kosten" at bounding box center [1504, 288] width 89 height 17
click at [1484, 270] on div "Gesprekken" at bounding box center [1505, 267] width 43 height 9
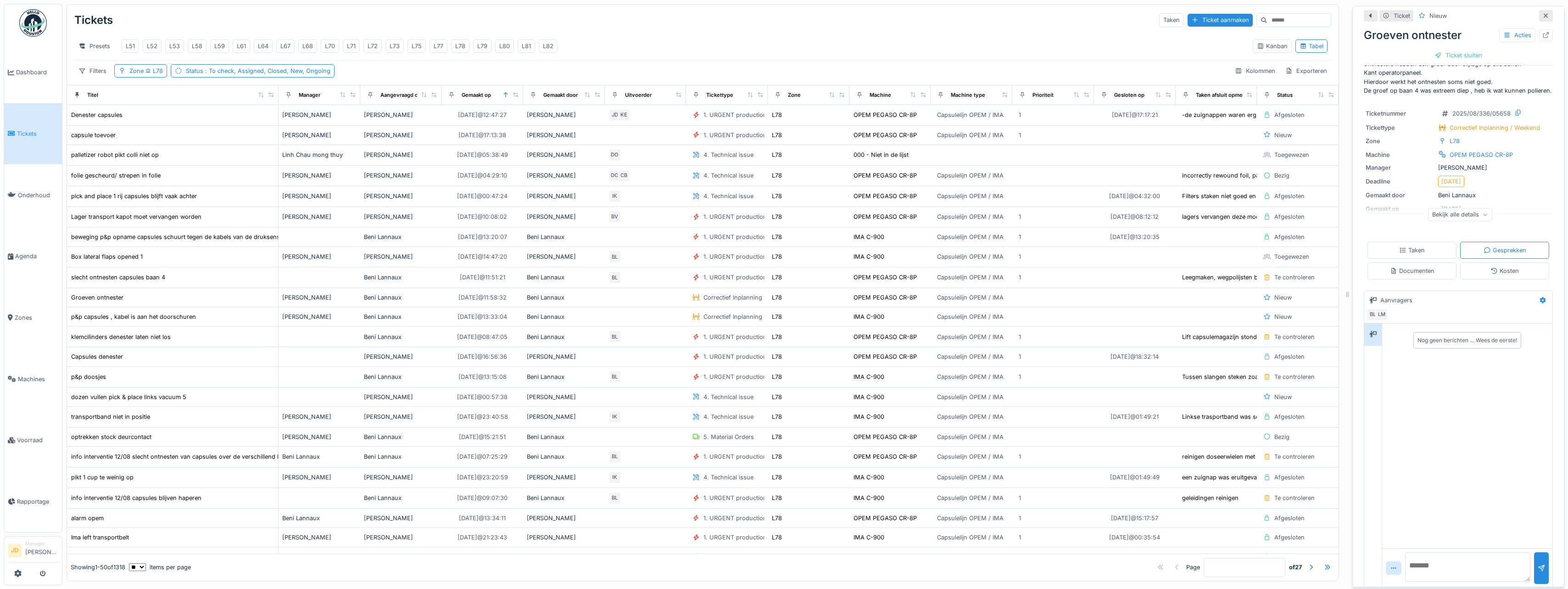
scroll to position [32, 0]
click at [1408, 550] on textarea at bounding box center [1467, 562] width 125 height 29
type textarea "********"
click at [25, 439] on link "Voorraad" at bounding box center [33, 440] width 58 height 62
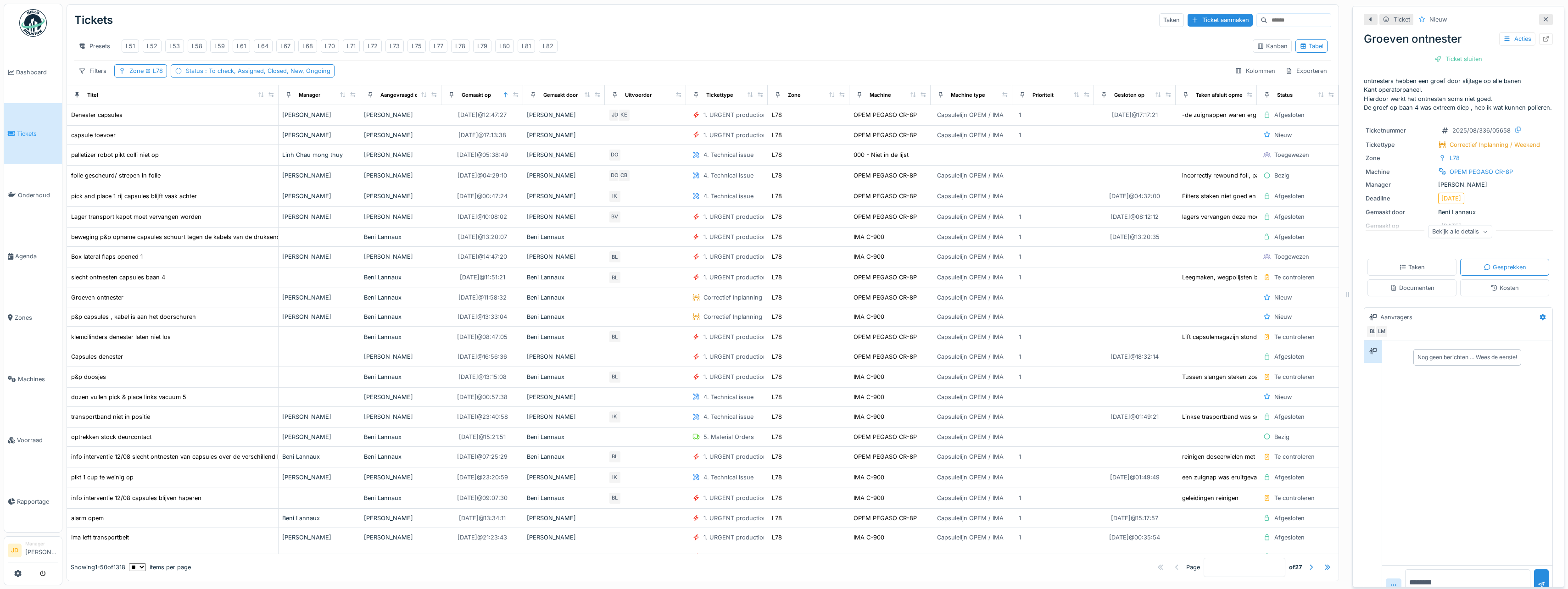
scroll to position [0, 0]
click at [1416, 292] on div "Documenten" at bounding box center [1412, 288] width 45 height 9
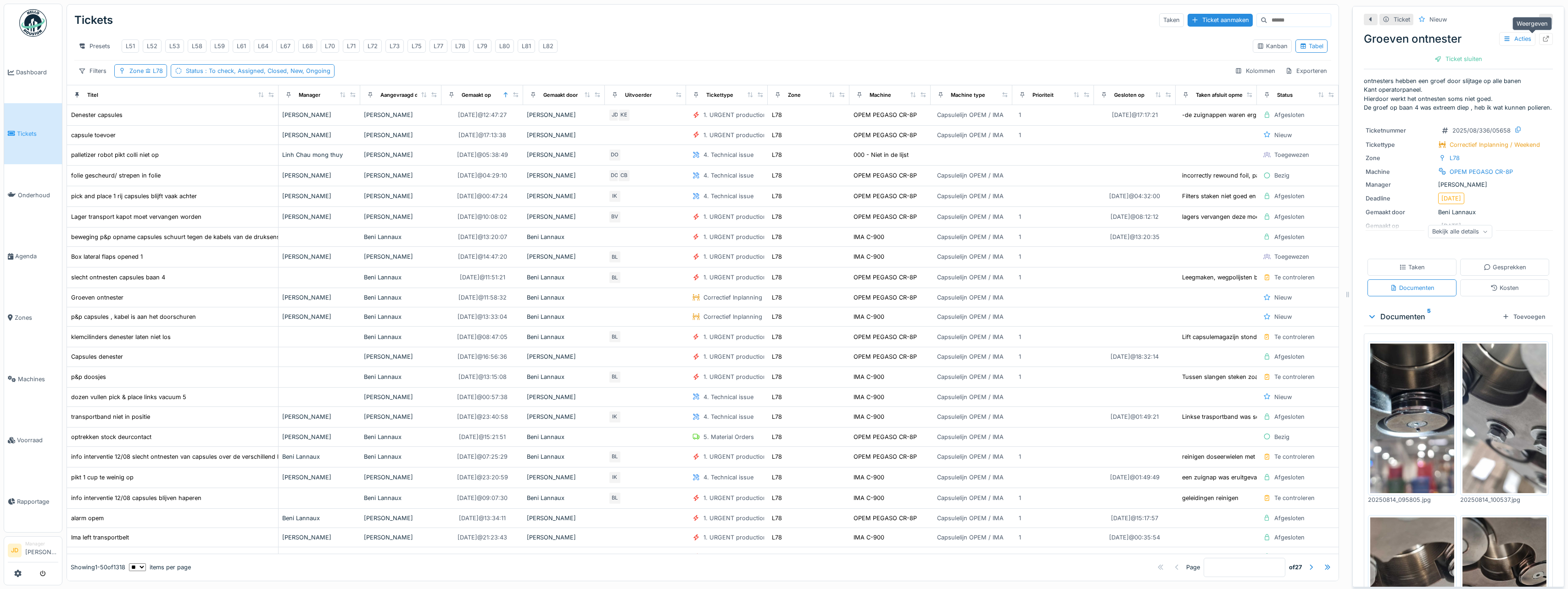
click at [1542, 36] on icon at bounding box center [1546, 39] width 7 height 6
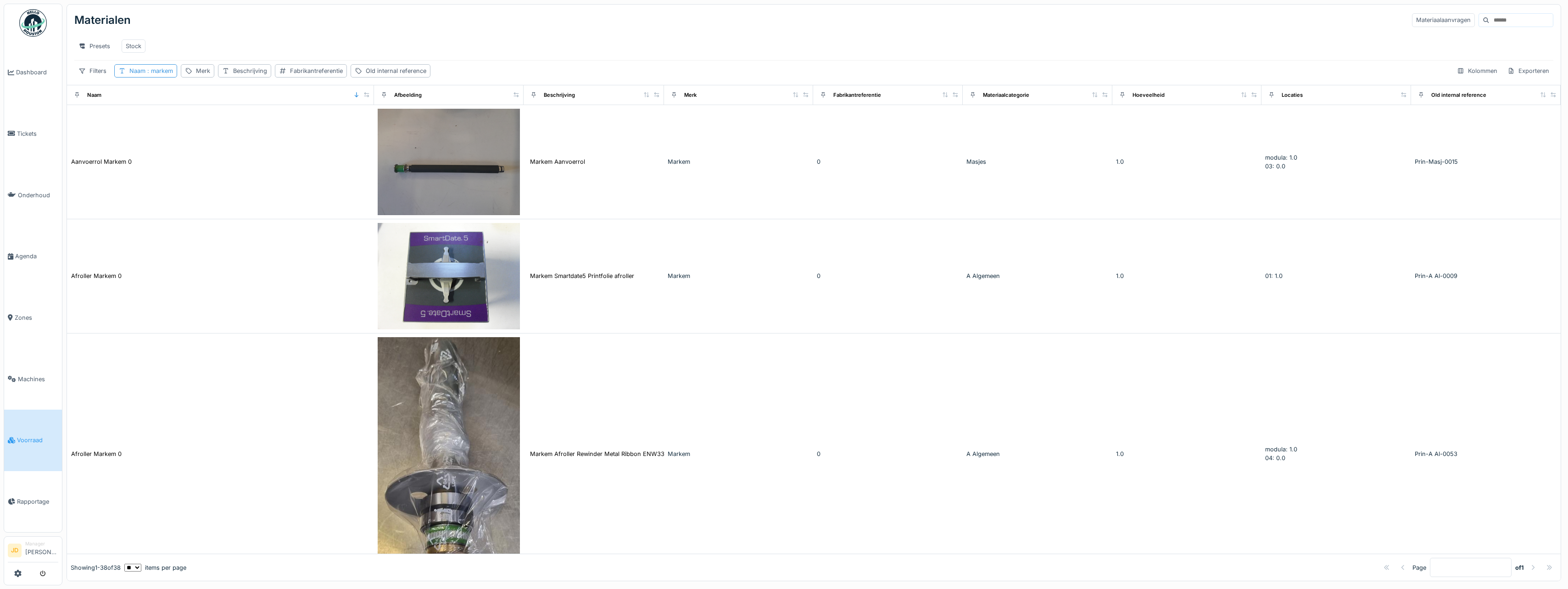
click at [160, 75] on span ": markem" at bounding box center [159, 70] width 28 height 7
click at [204, 122] on icon at bounding box center [201, 122] width 7 height 6
click at [200, 73] on div "Filters Naam : markem Merk Beschrijving Fabrikantreferentie Old internal refere…" at bounding box center [252, 71] width 356 height 13
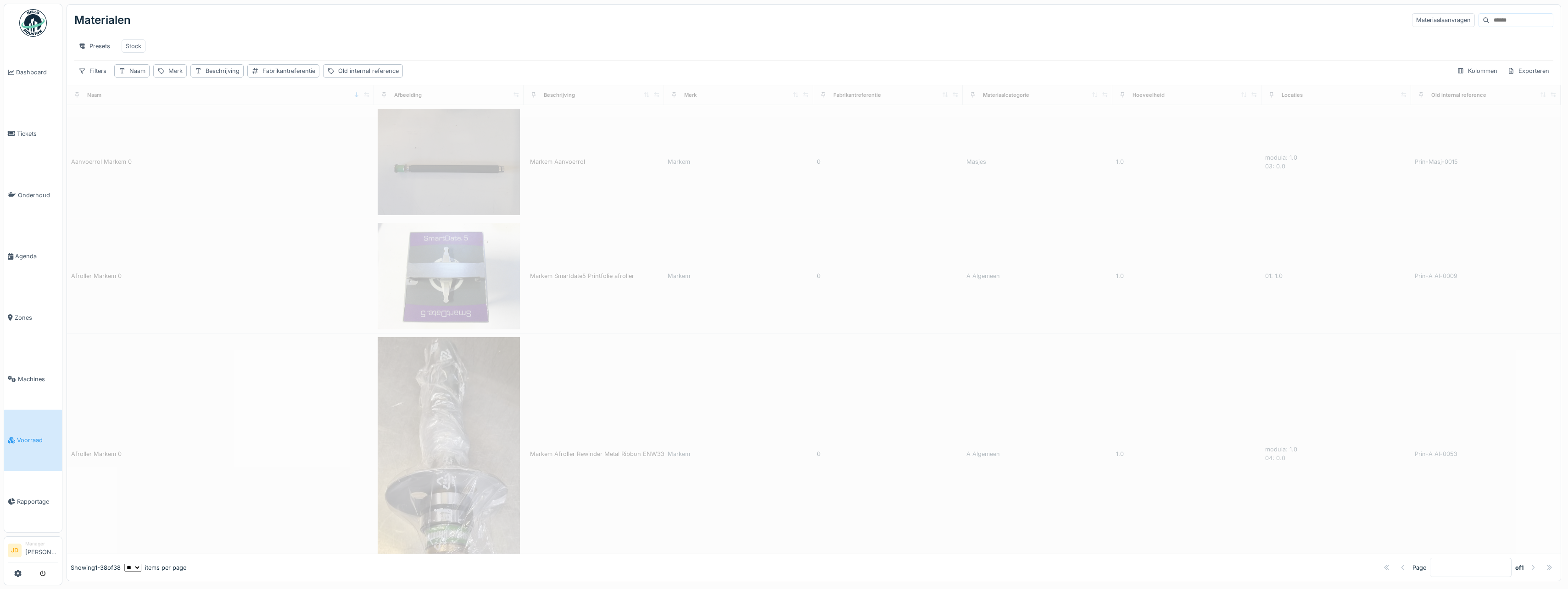
click at [171, 75] on div "Merk" at bounding box center [175, 71] width 14 height 9
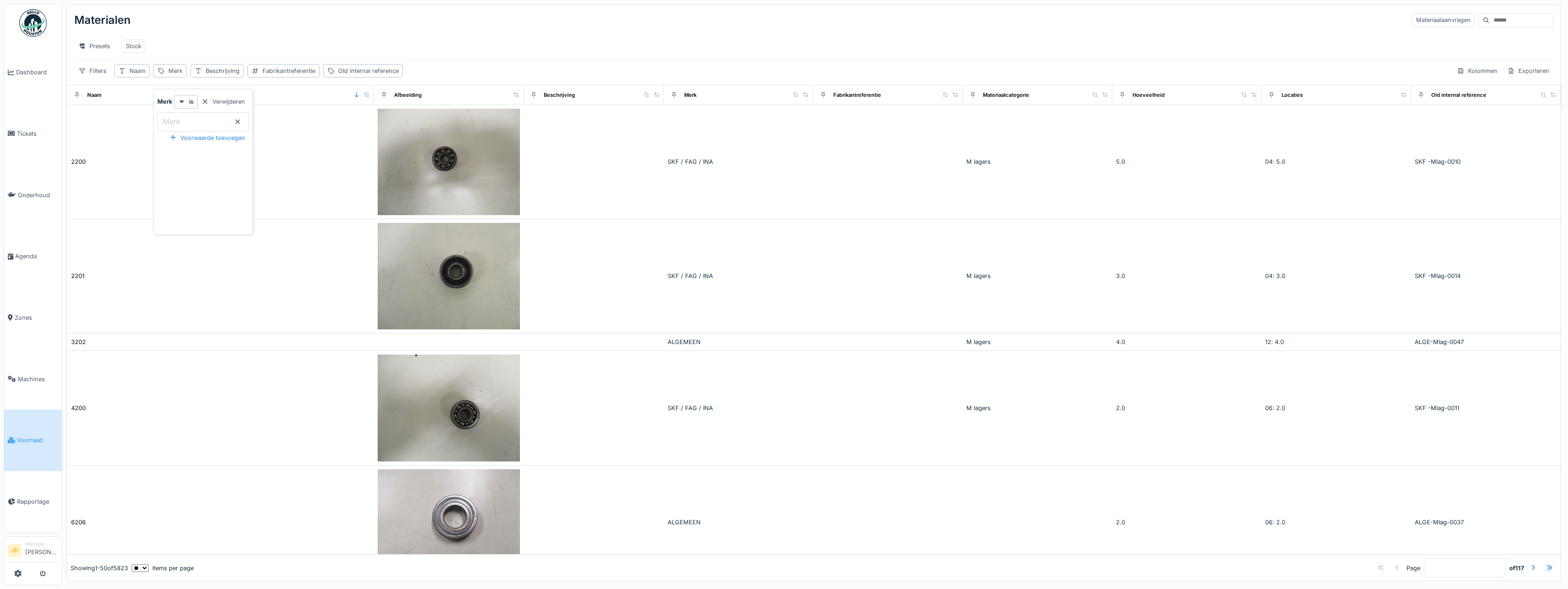
click at [181, 116] on label "Merk" at bounding box center [171, 122] width 21 height 11
click at [181, 116] on input "Merk" at bounding box center [202, 122] width 91 height 20
type input "****"
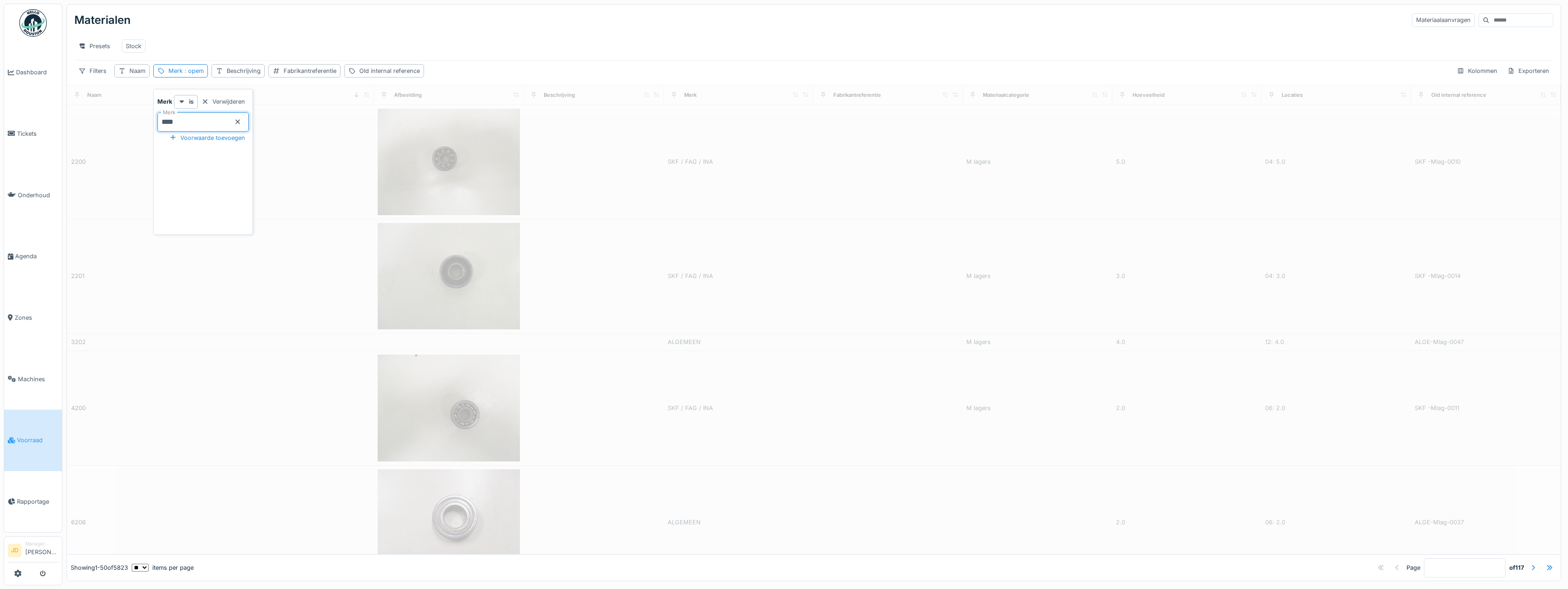
click at [209, 40] on div "Presets Stock" at bounding box center [814, 46] width 1479 height 21
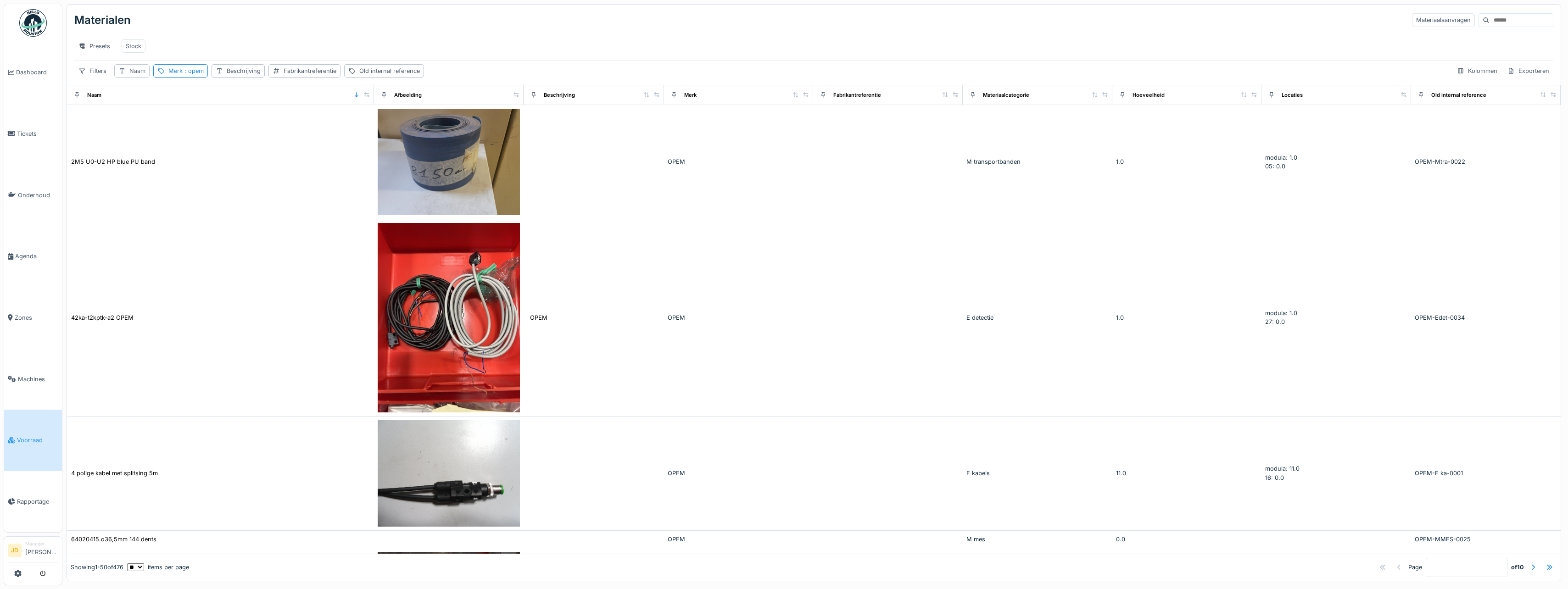
click at [136, 75] on div "Naam" at bounding box center [138, 71] width 16 height 9
click at [152, 121] on input "Naam" at bounding box center [165, 122] width 93 height 20
type input "*****"
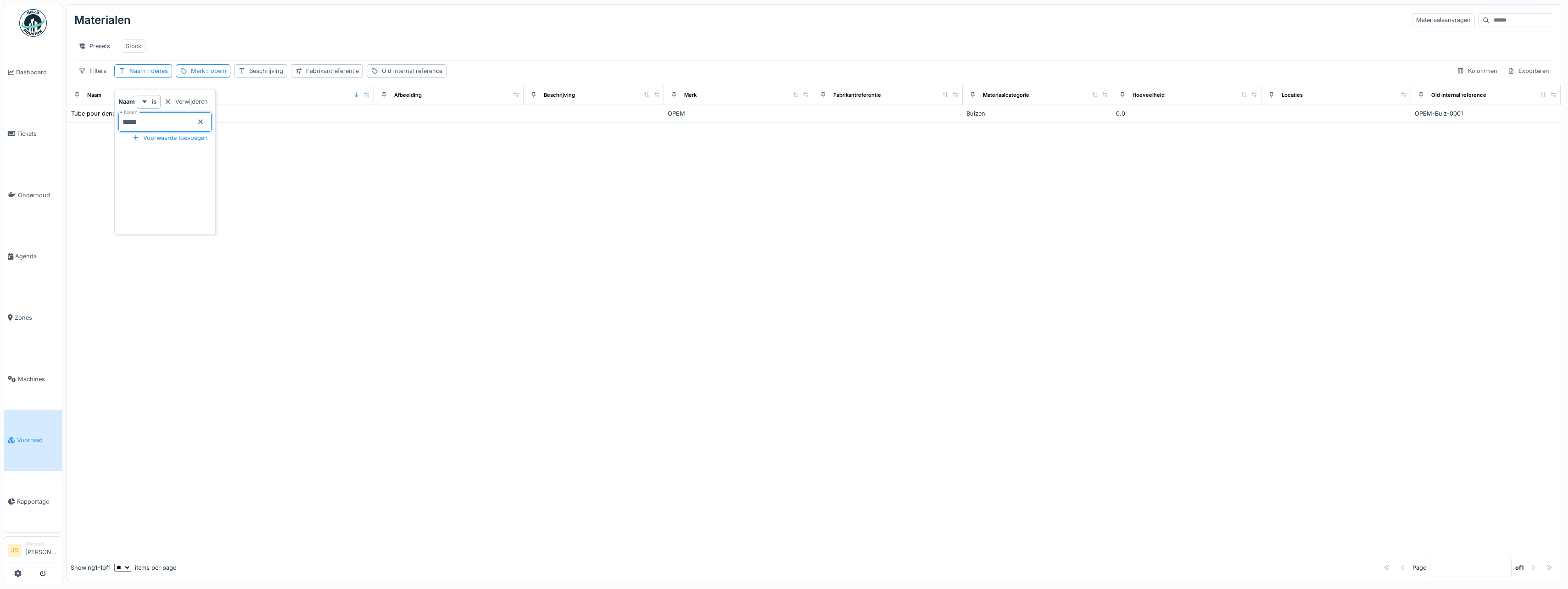
click at [251, 44] on div "Presets Stock" at bounding box center [814, 46] width 1479 height 21
click at [153, 75] on div "Naam : denes" at bounding box center [149, 71] width 39 height 9
click at [206, 125] on input "*****" at bounding box center [165, 122] width 93 height 20
click at [204, 124] on icon at bounding box center [201, 122] width 7 height 6
click at [167, 125] on input "Naam" at bounding box center [165, 122] width 93 height 20
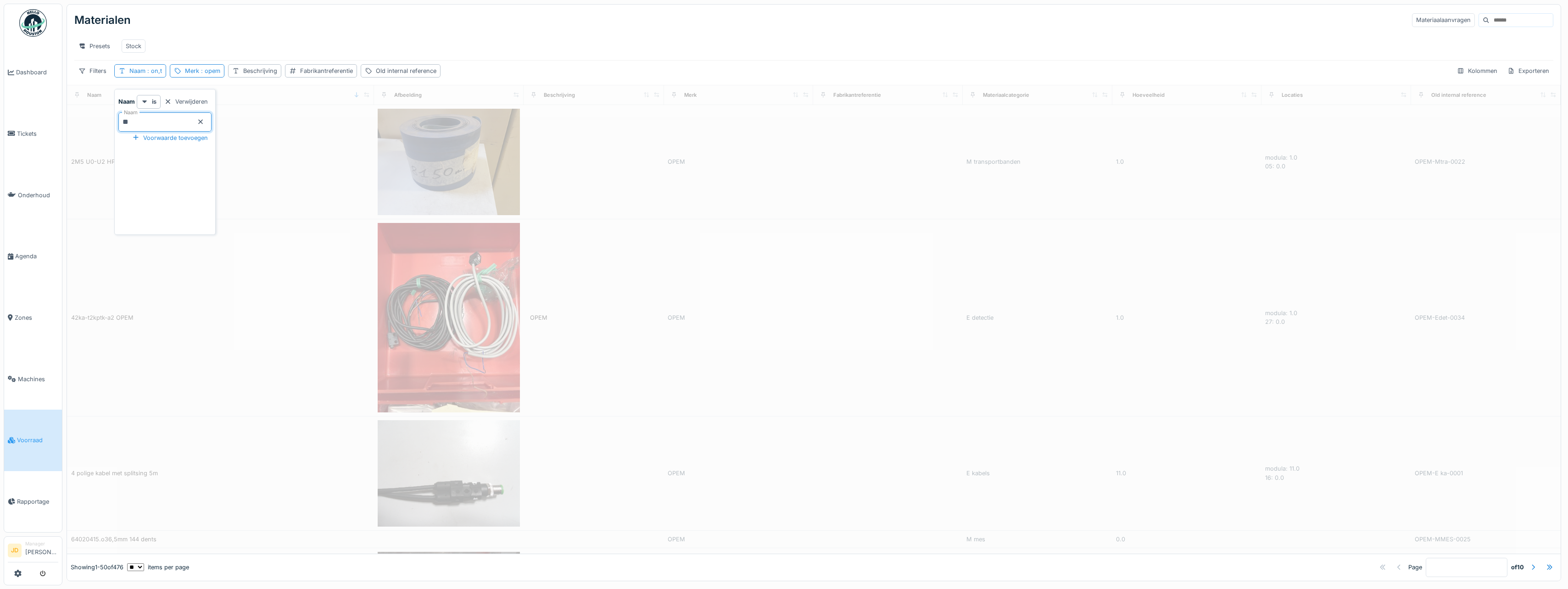
type input "***"
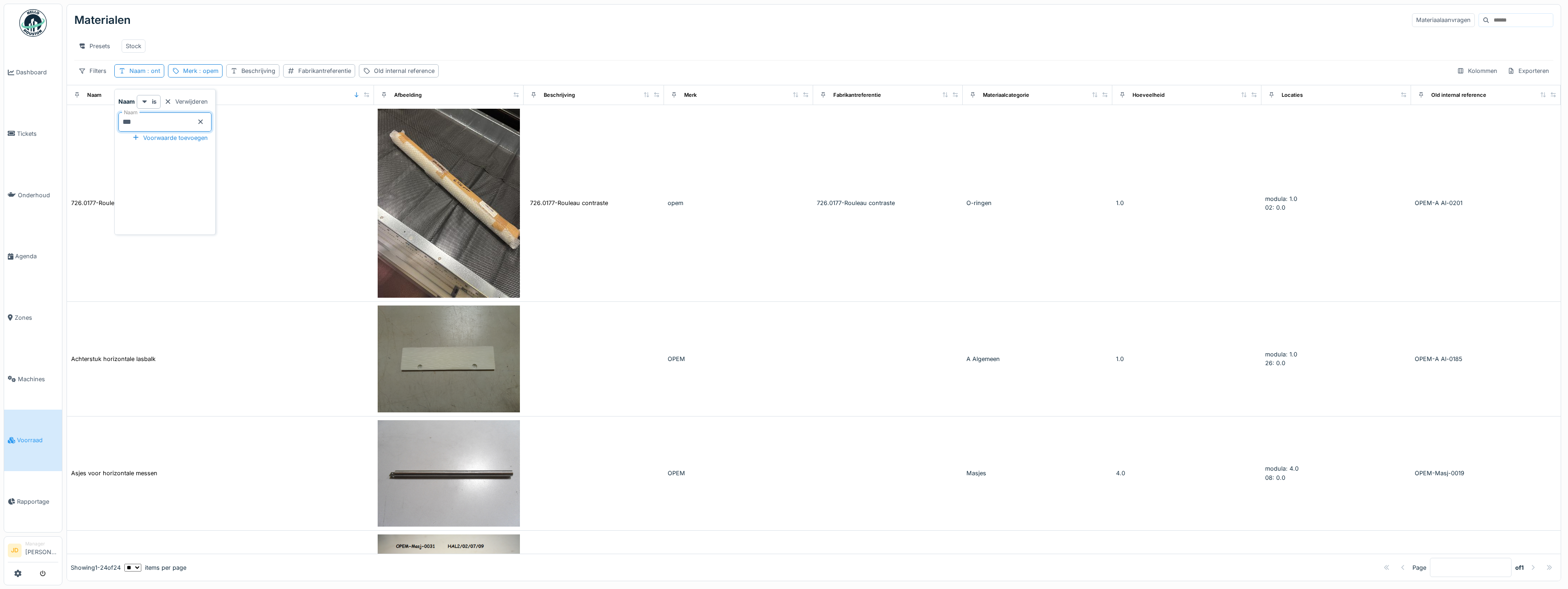
click at [250, 49] on div "Presets Stock" at bounding box center [814, 46] width 1479 height 21
click at [151, 73] on div "Naam : ont" at bounding box center [139, 71] width 50 height 13
click at [173, 116] on input "***" at bounding box center [165, 122] width 93 height 20
type input "*"
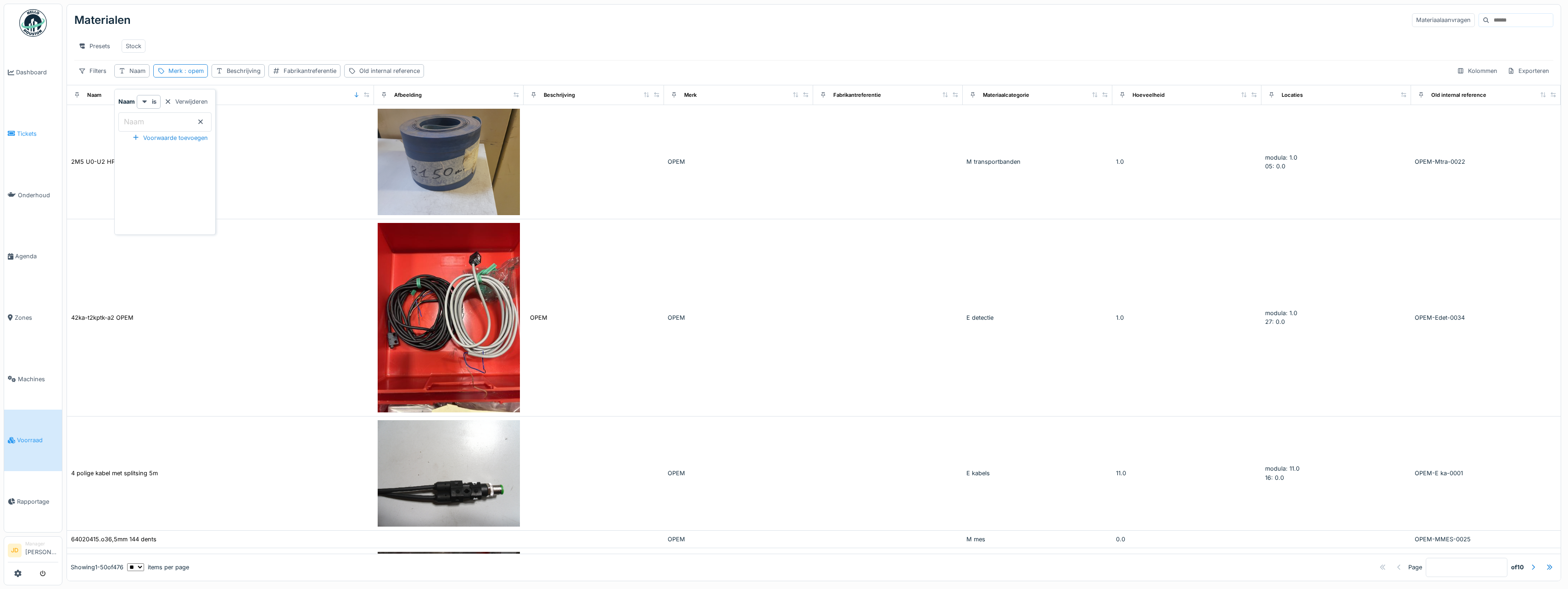
click at [12, 133] on icon at bounding box center [12, 133] width 7 height 7
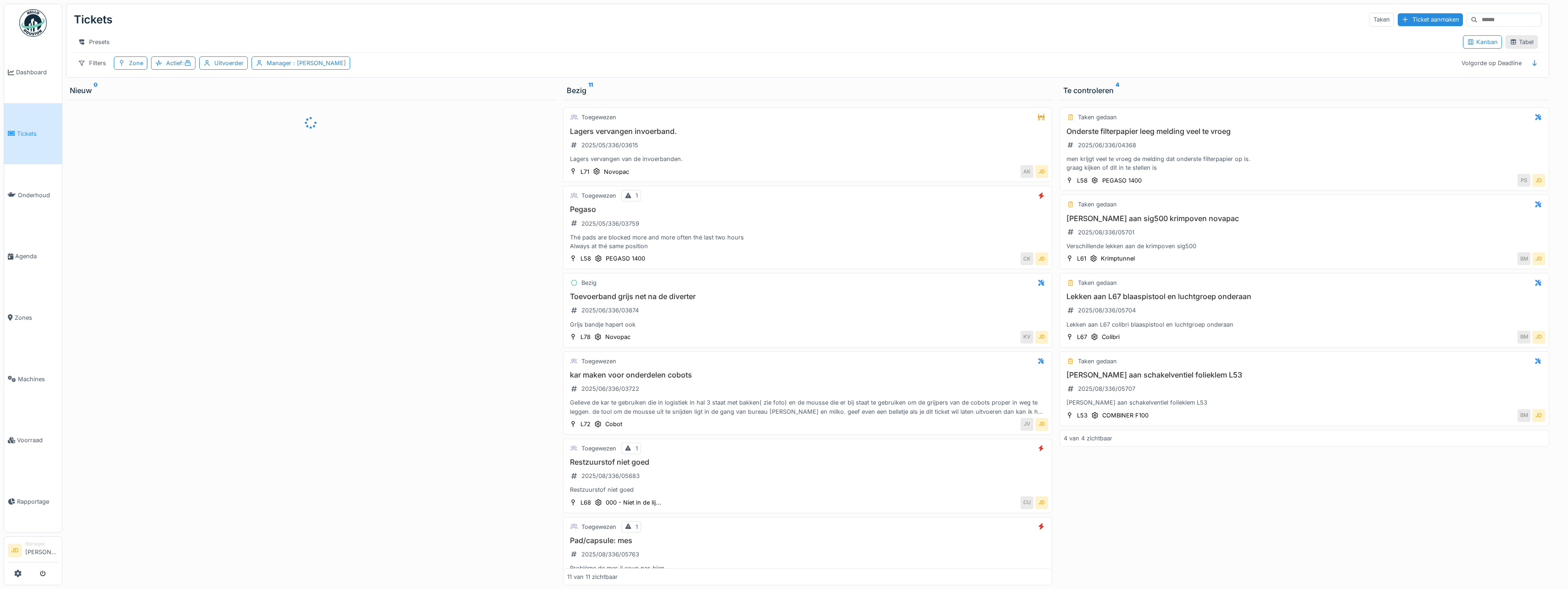
click at [1509, 46] on div "Tabel" at bounding box center [1521, 42] width 24 height 9
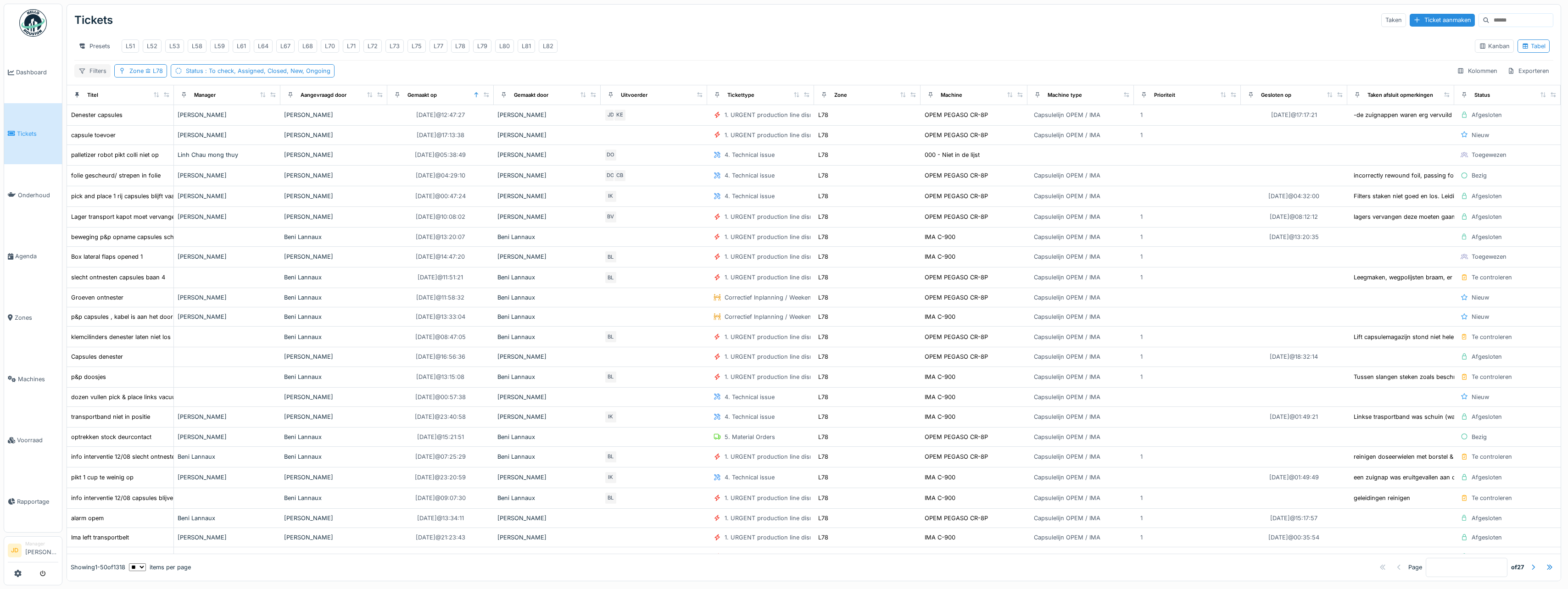
click at [97, 78] on div "Filters" at bounding box center [92, 71] width 36 height 13
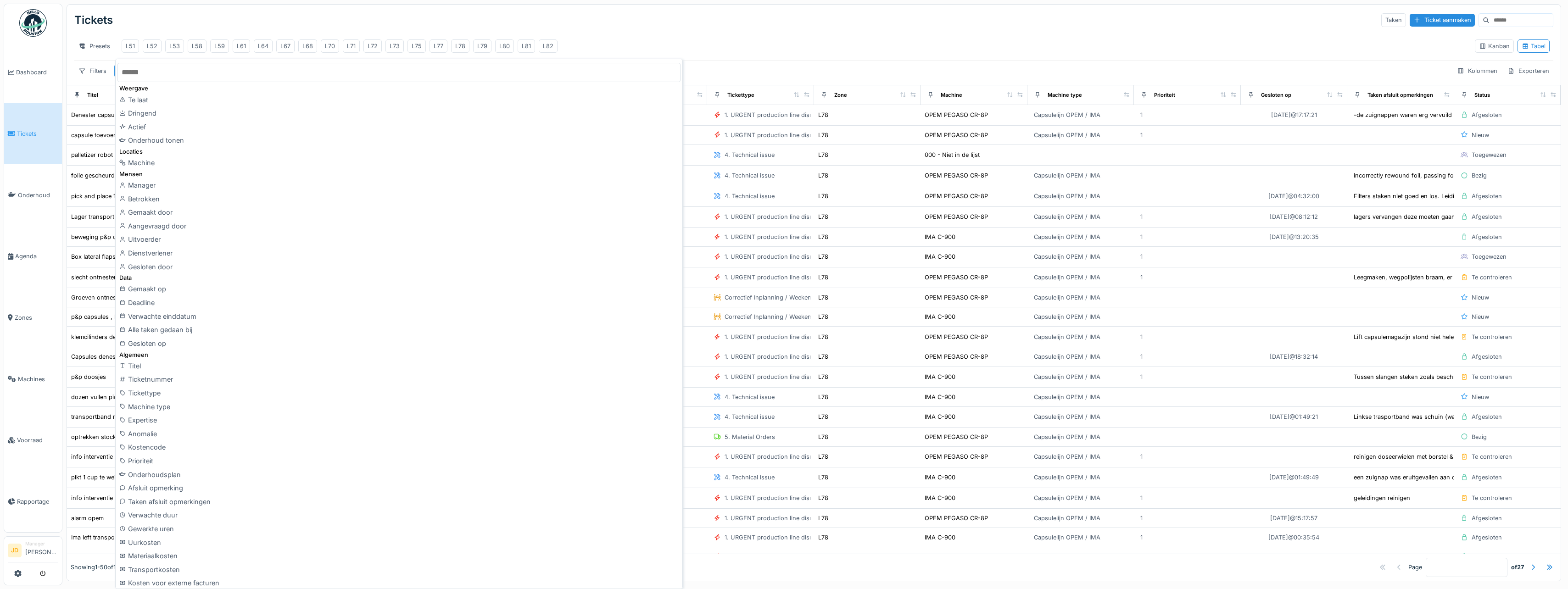
click at [105, 60] on div "Presets L51 L52 L53 L58 L59 L61 L64 L67 L68 L70 L71 L72 L73 L75 L77 L78 L79 L80…" at bounding box center [814, 46] width 1479 height 28
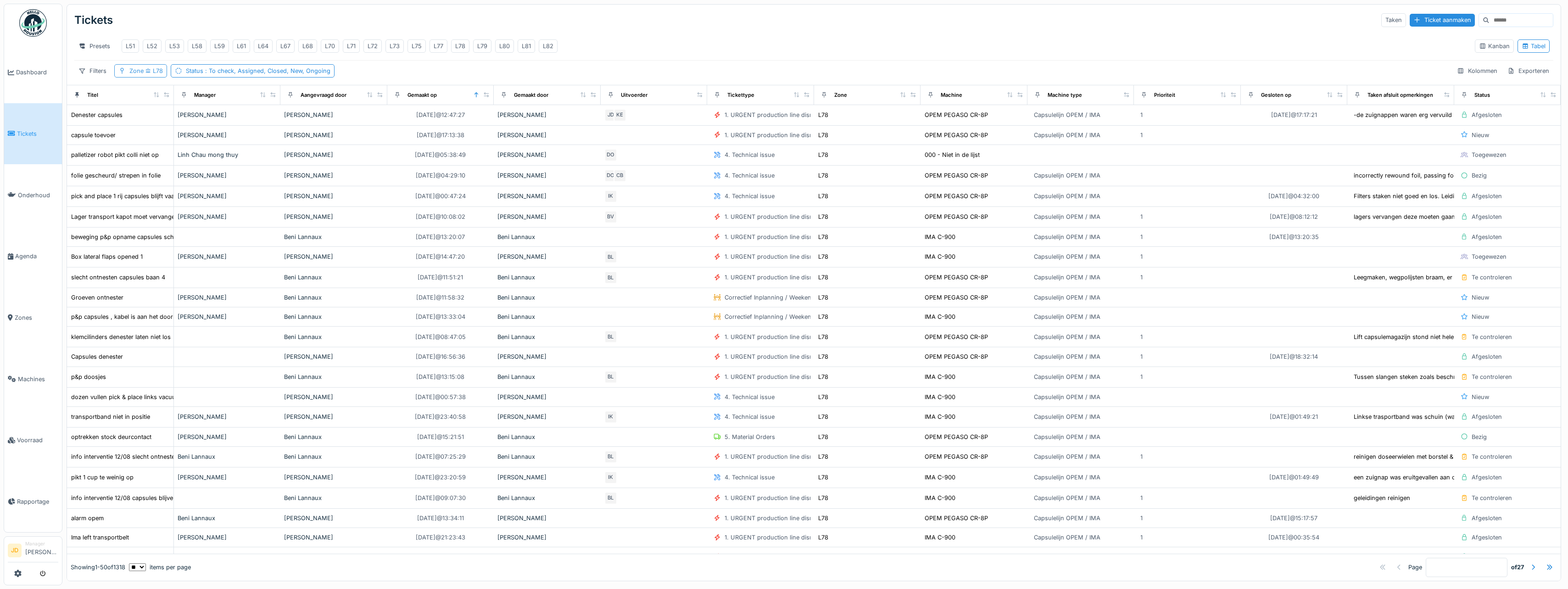
click at [137, 75] on div "Zone L78" at bounding box center [146, 71] width 34 height 9
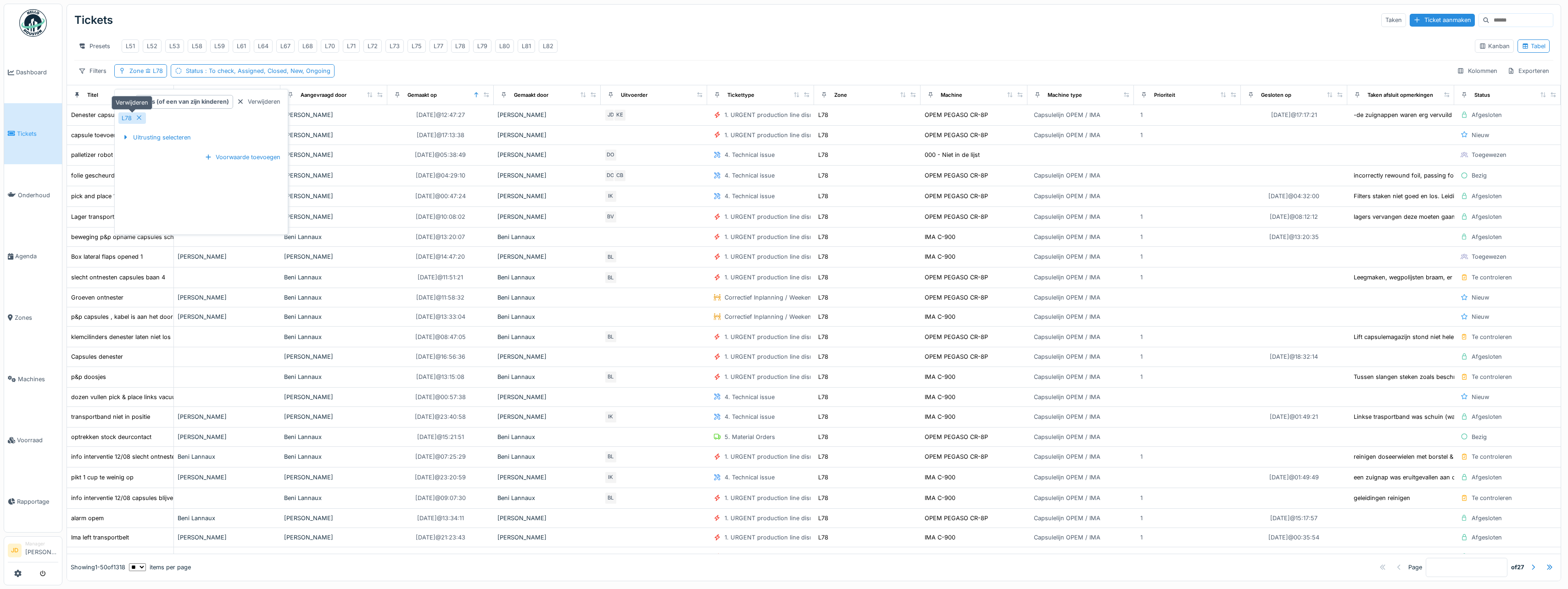
click at [141, 119] on icon at bounding box center [139, 118] width 7 height 6
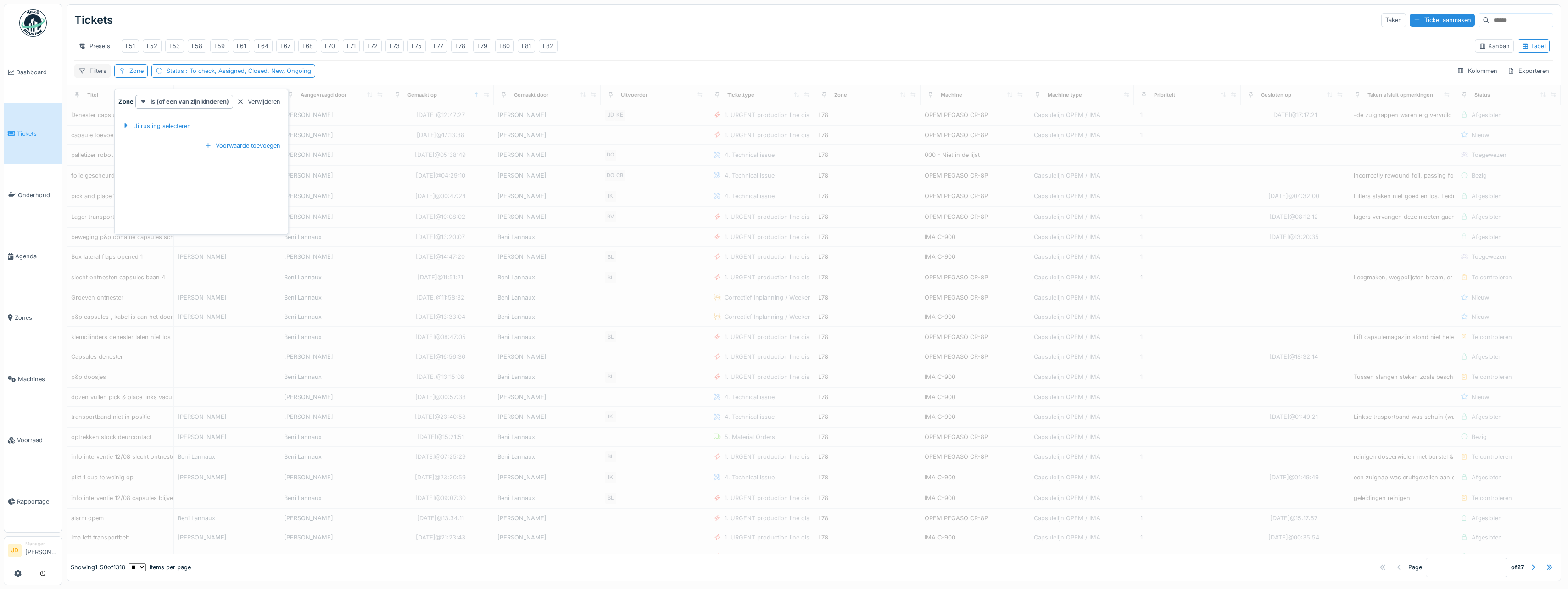
click at [98, 76] on div "Filters" at bounding box center [92, 71] width 36 height 13
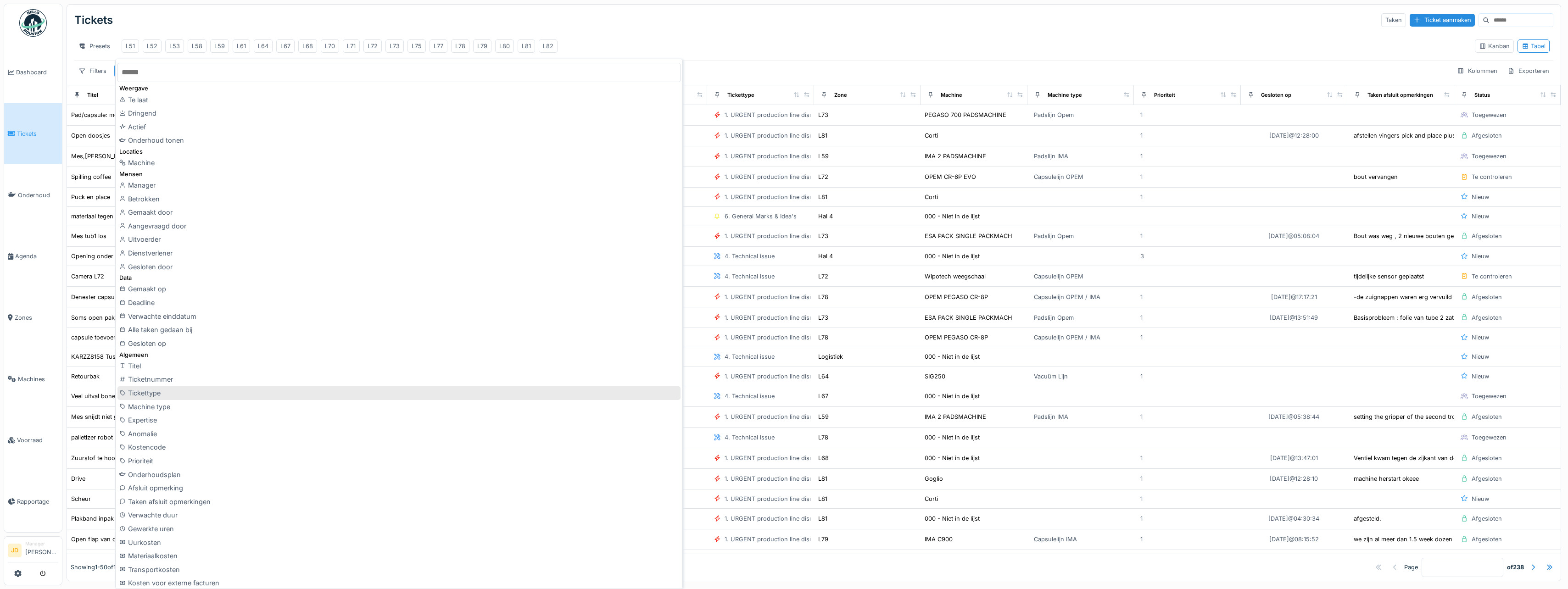
click at [186, 397] on div "Tickettype" at bounding box center [399, 393] width 563 height 14
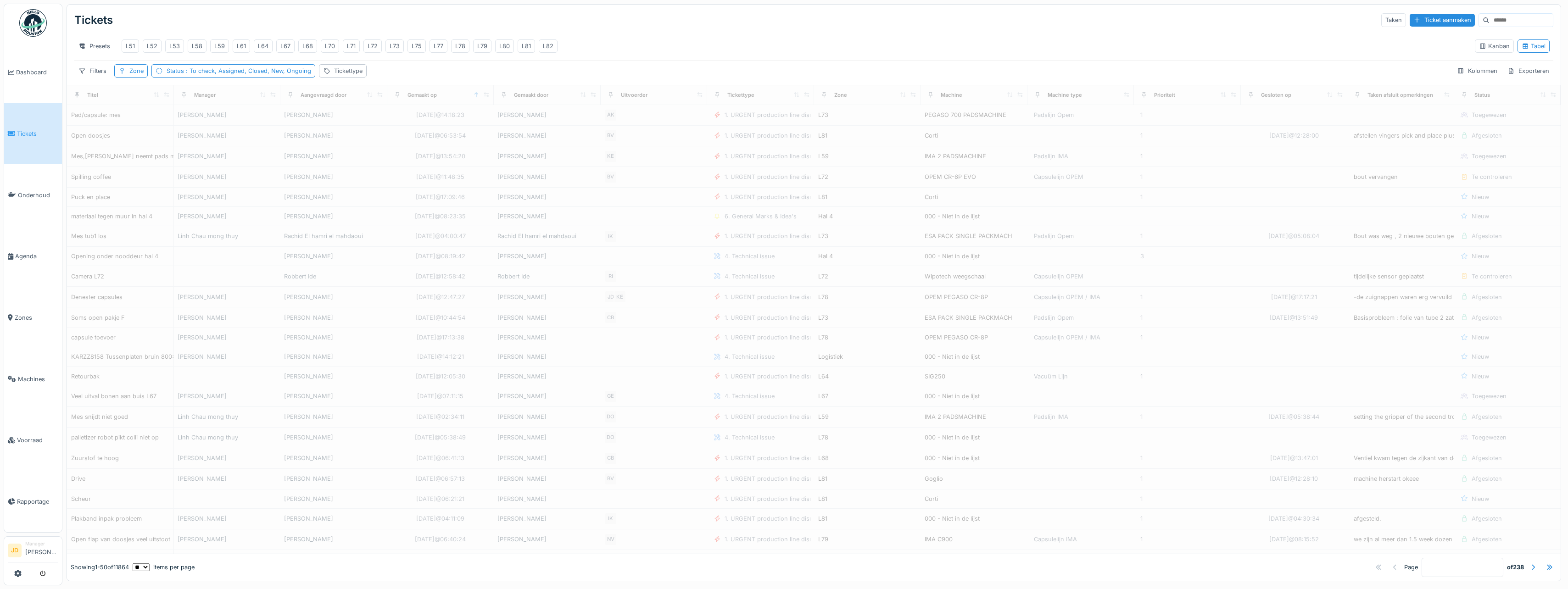
click at [340, 78] on div "Tickettype" at bounding box center [343, 71] width 48 height 13
click at [347, 120] on div "Tickettype" at bounding box center [347, 122] width 45 height 10
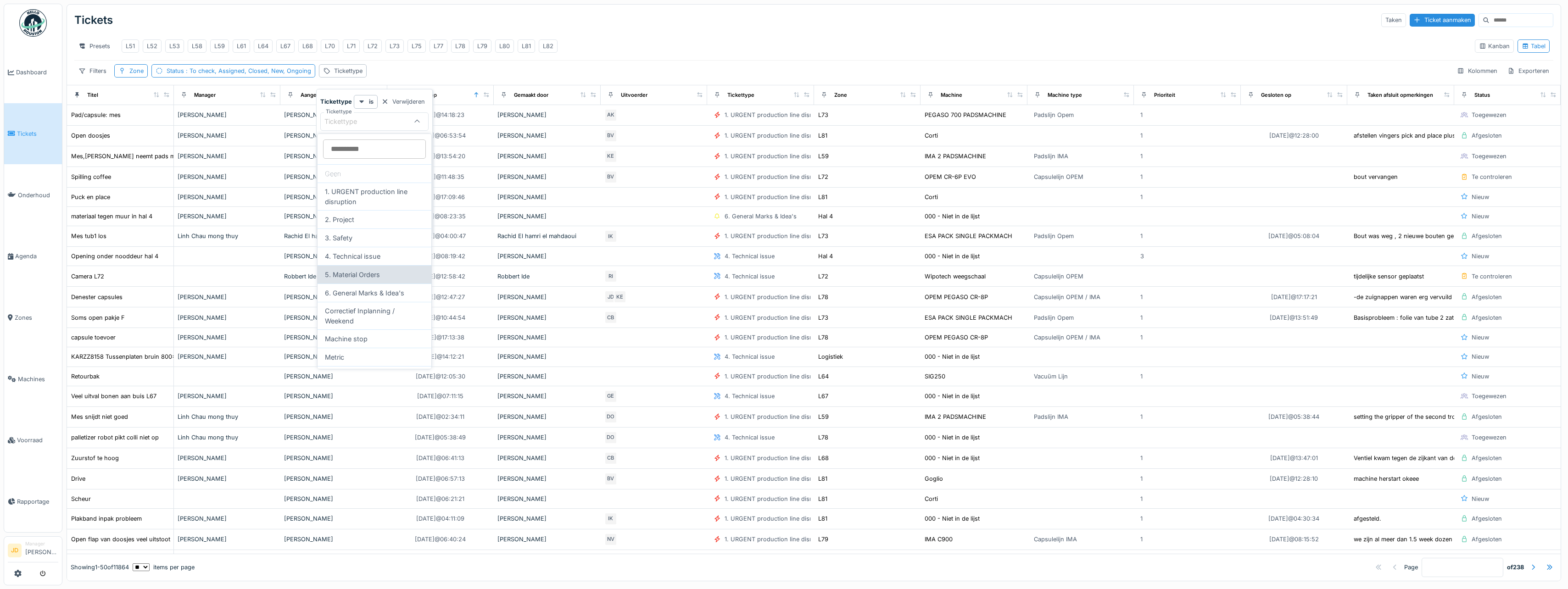
click at [359, 276] on div "5. Material Orders" at bounding box center [374, 274] width 114 height 18
type input "***"
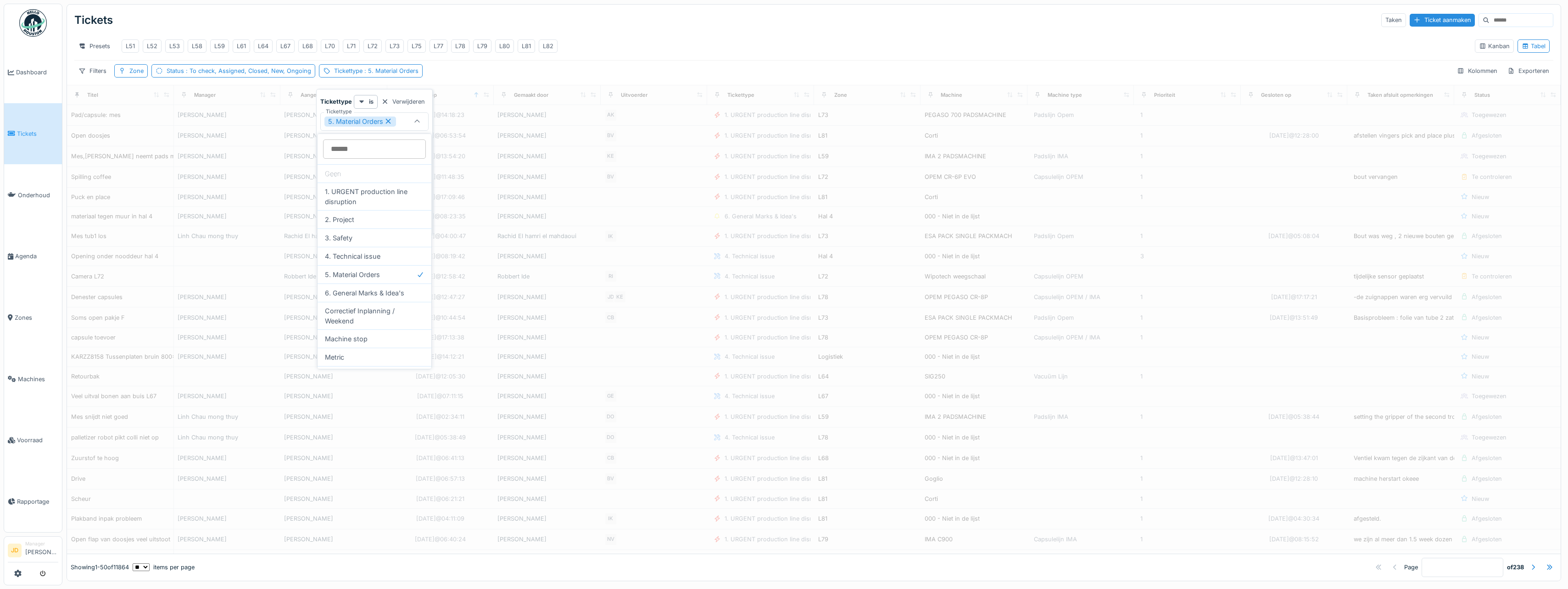
click at [580, 30] on div "Tickets Taken Ticket aanmaken" at bounding box center [814, 20] width 1479 height 24
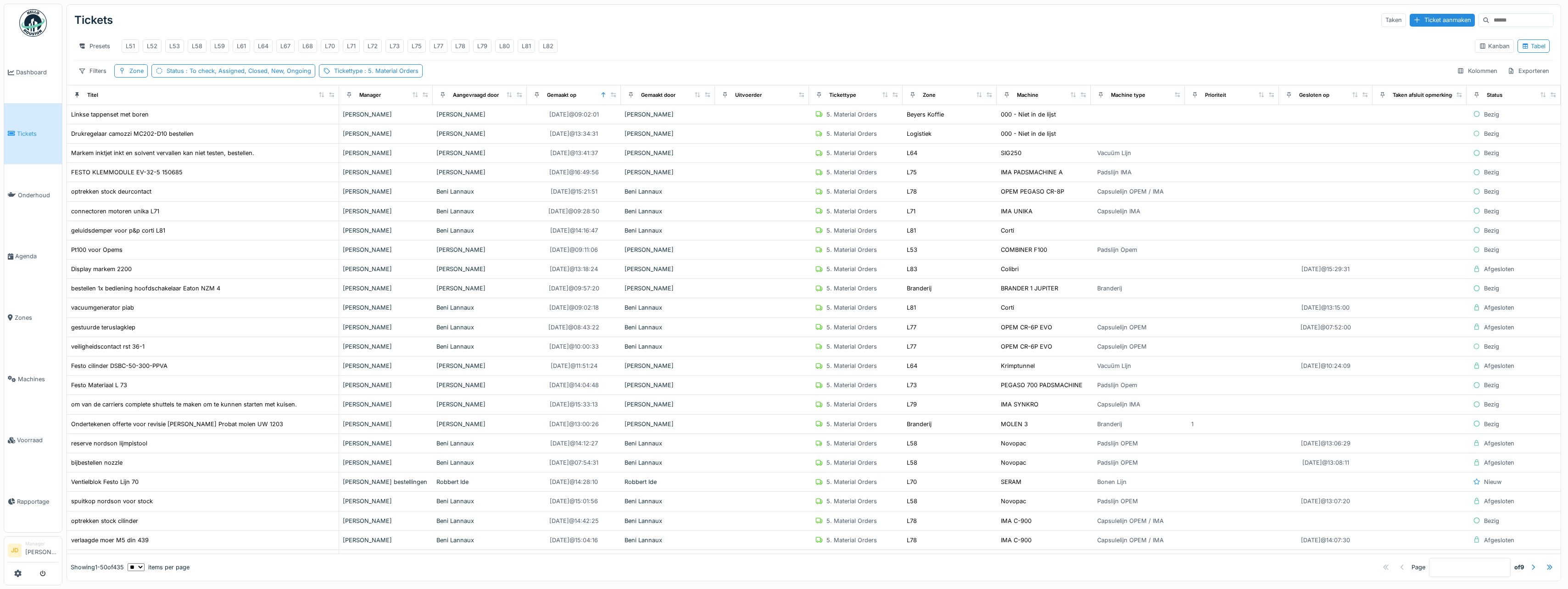
drag, startPoint x: 166, startPoint y: 101, endPoint x: 296, endPoint y: 100, distance: 130.0
click at [296, 100] on div "Titel" at bounding box center [203, 95] width 264 height 12
